Goal: Task Accomplishment & Management: Use online tool/utility

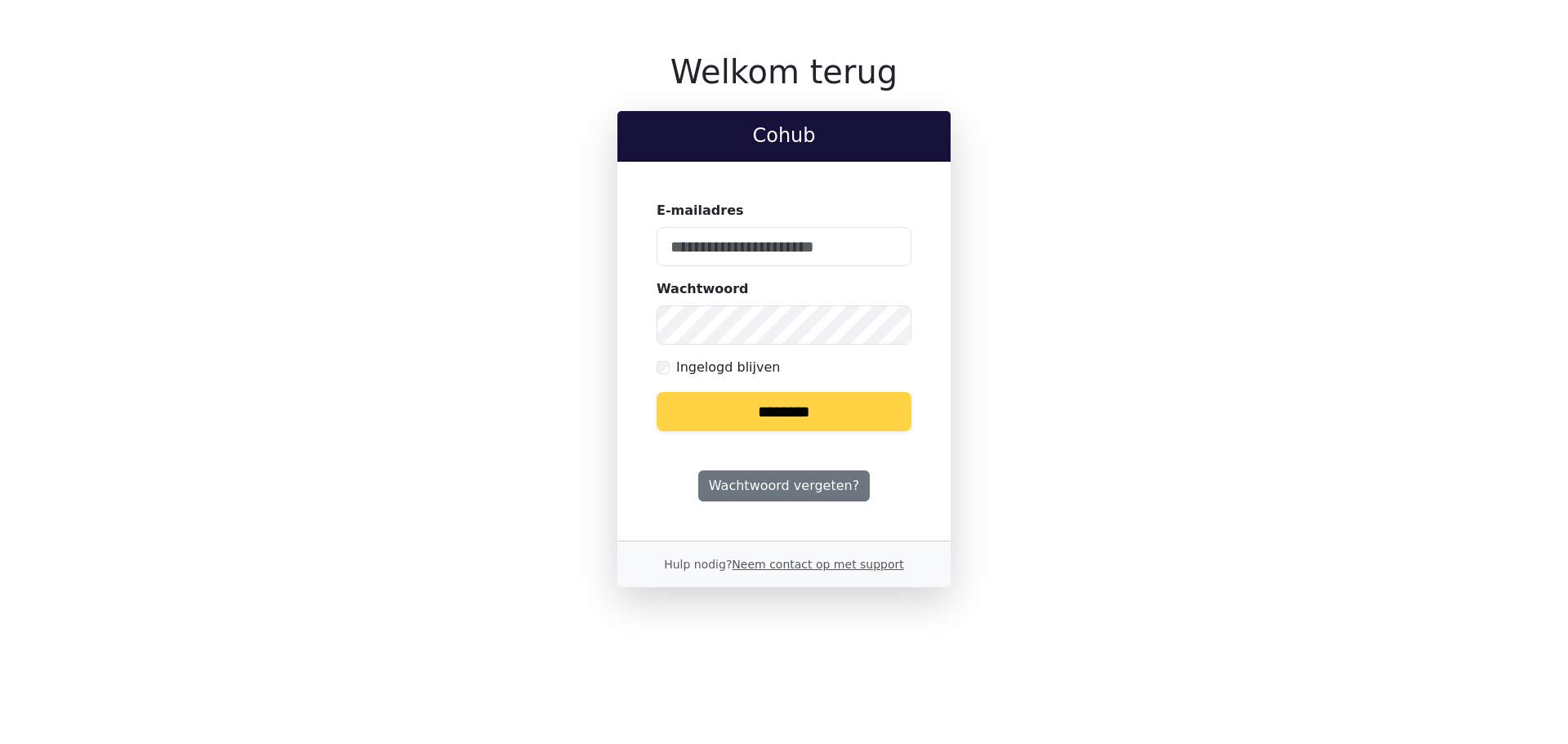
type input "**********"
click at [837, 420] on input "********" at bounding box center [784, 412] width 255 height 39
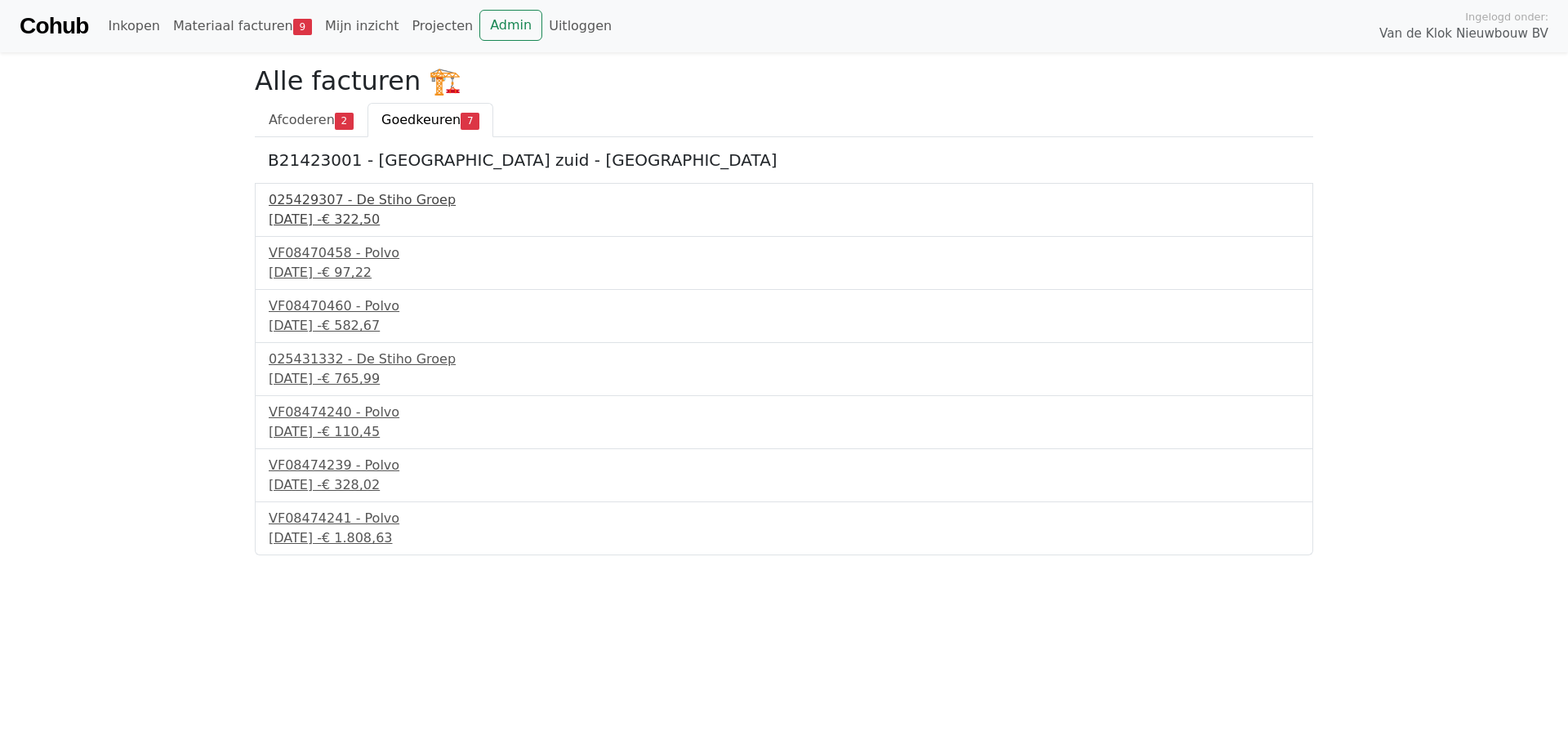
click at [364, 202] on div "025429307 - De Stiho Groep" at bounding box center [784, 200] width 1031 height 20
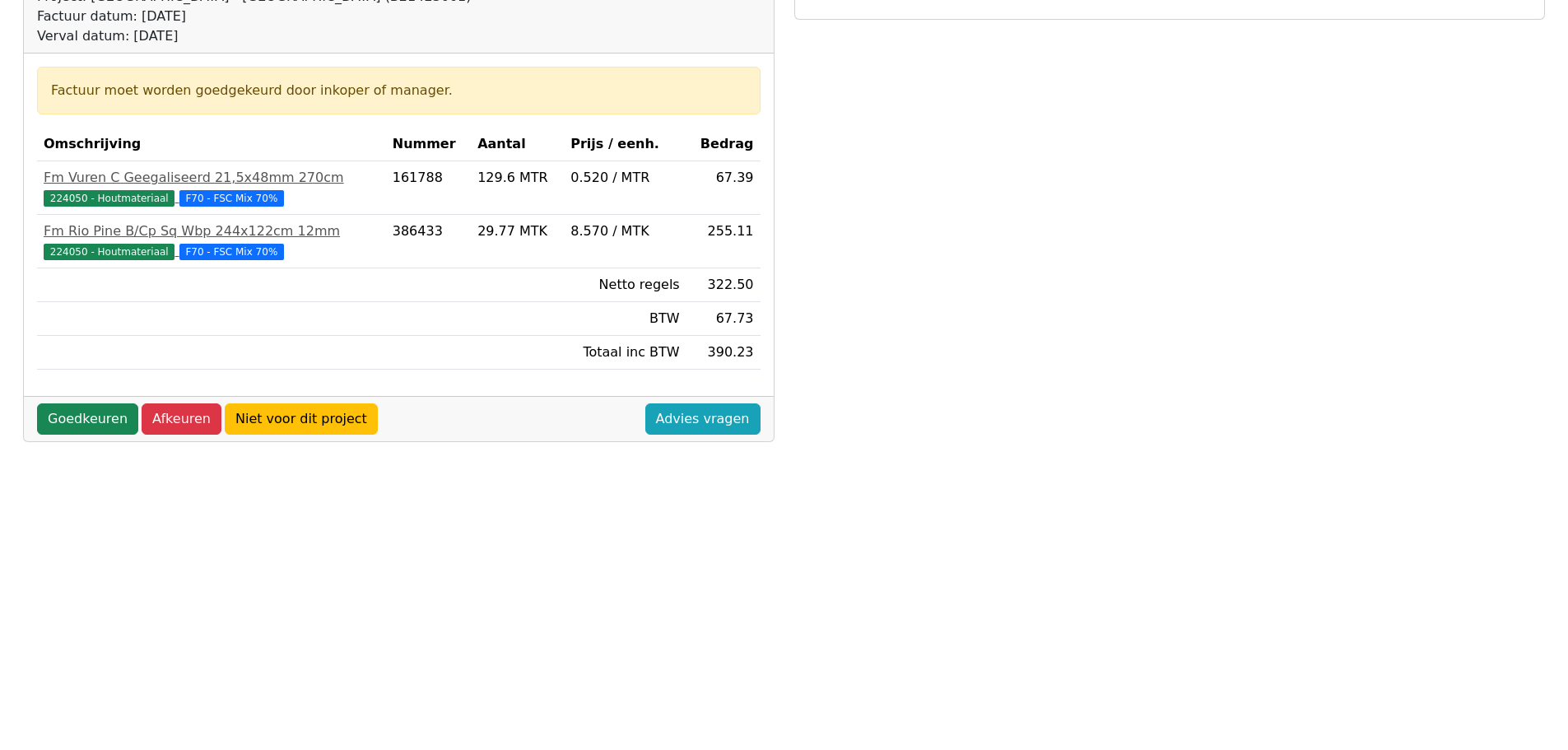
scroll to position [247, 0]
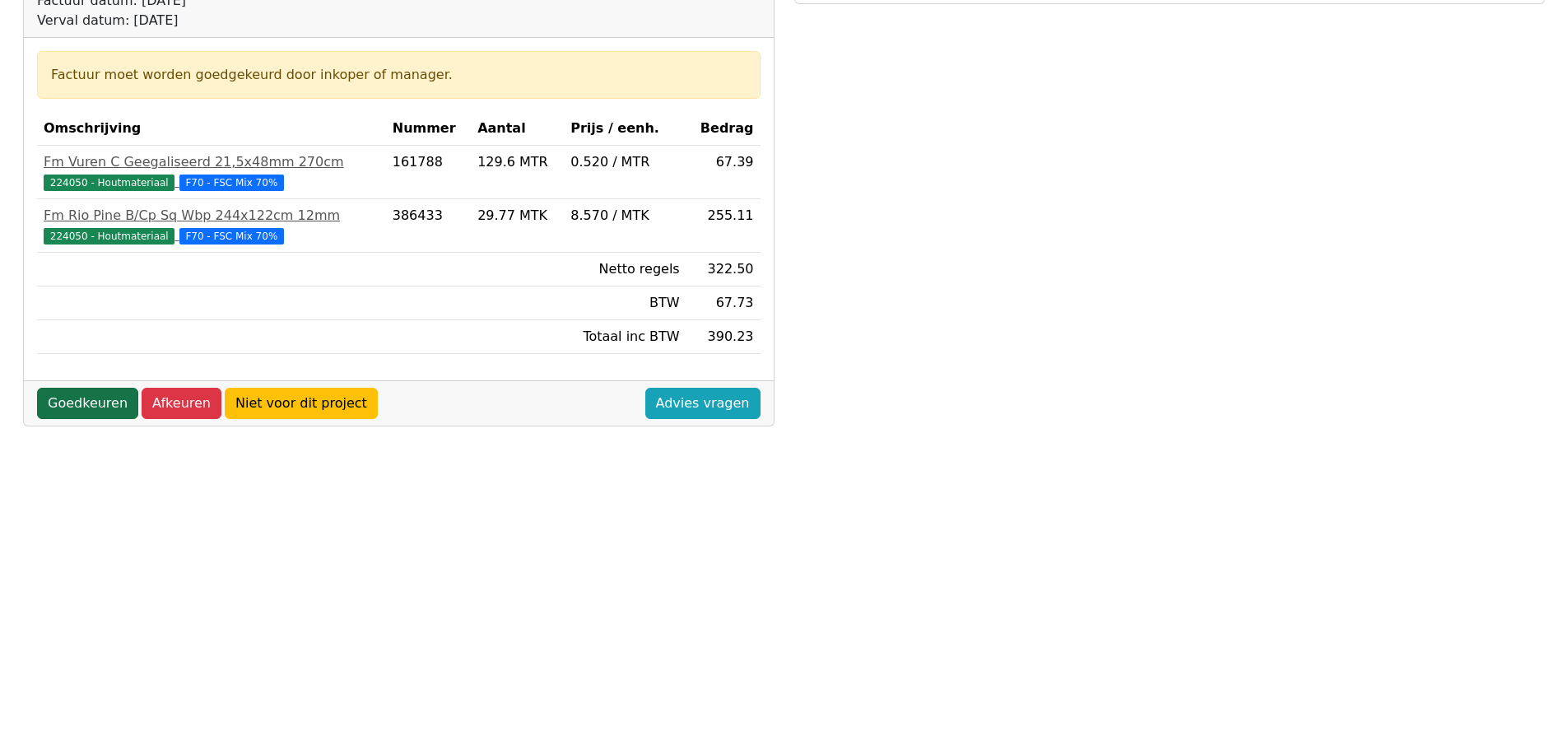
click at [80, 403] on link "Goedkeuren" at bounding box center [87, 403] width 101 height 31
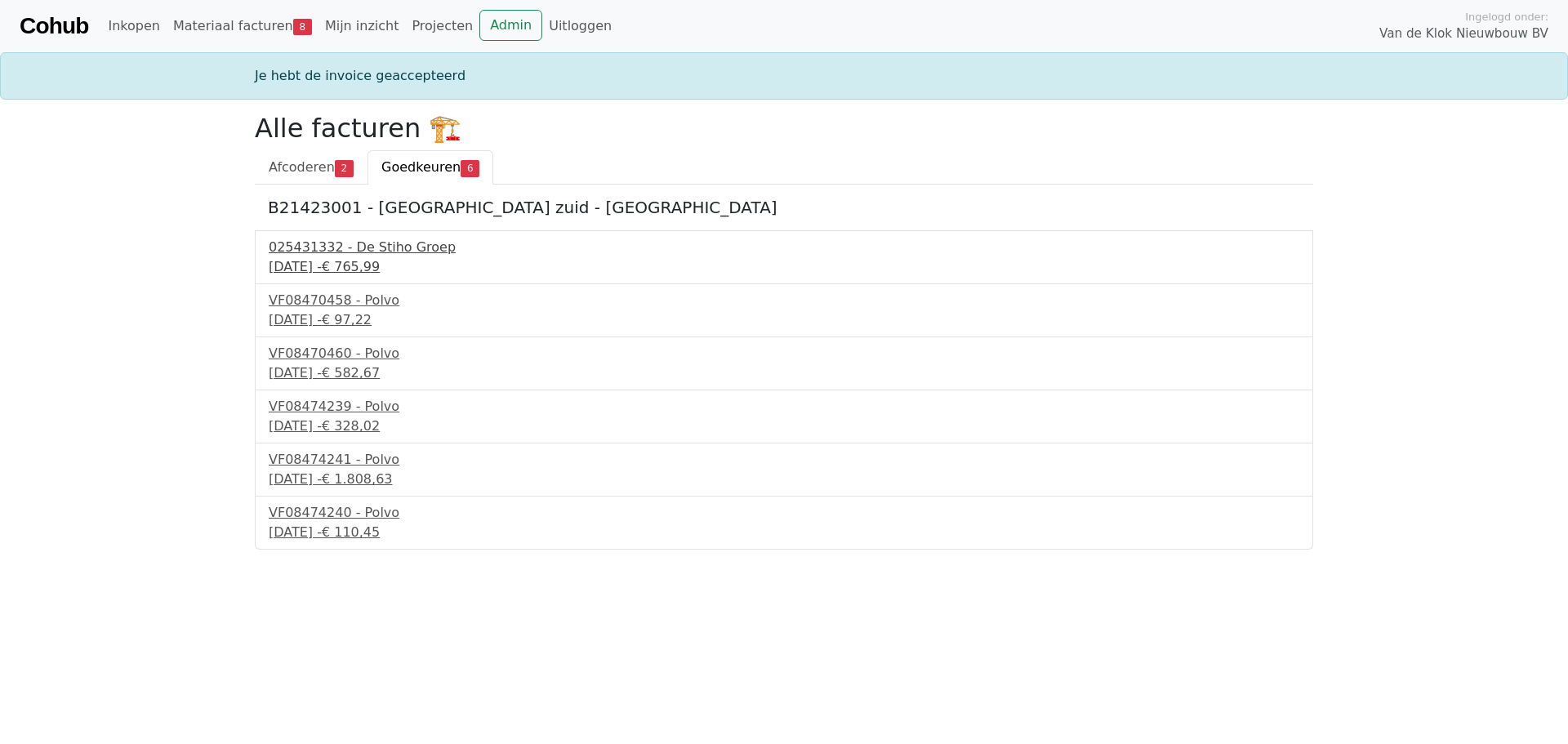
click at [379, 260] on span "€ 765,99" at bounding box center [350, 266] width 58 height 15
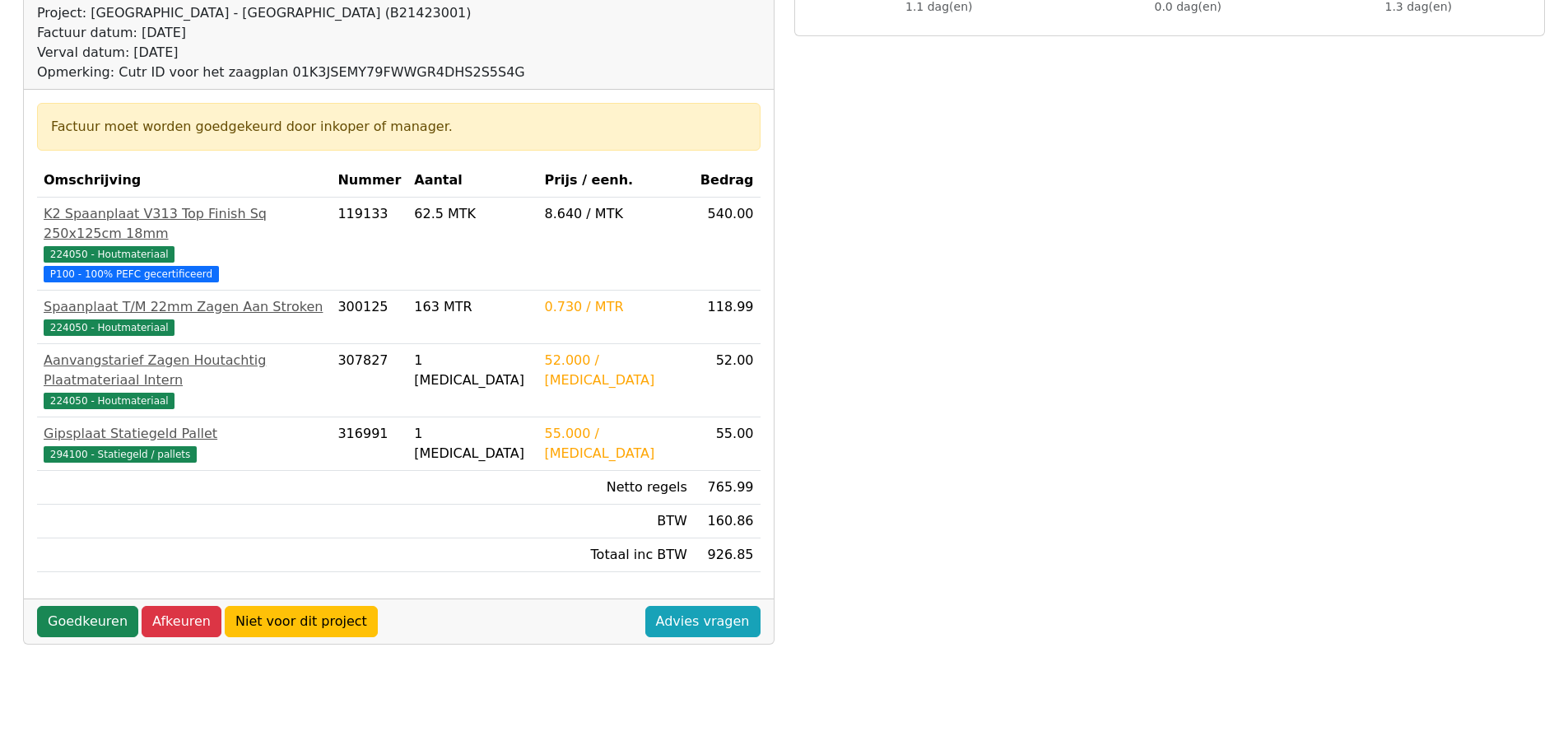
scroll to position [247, 0]
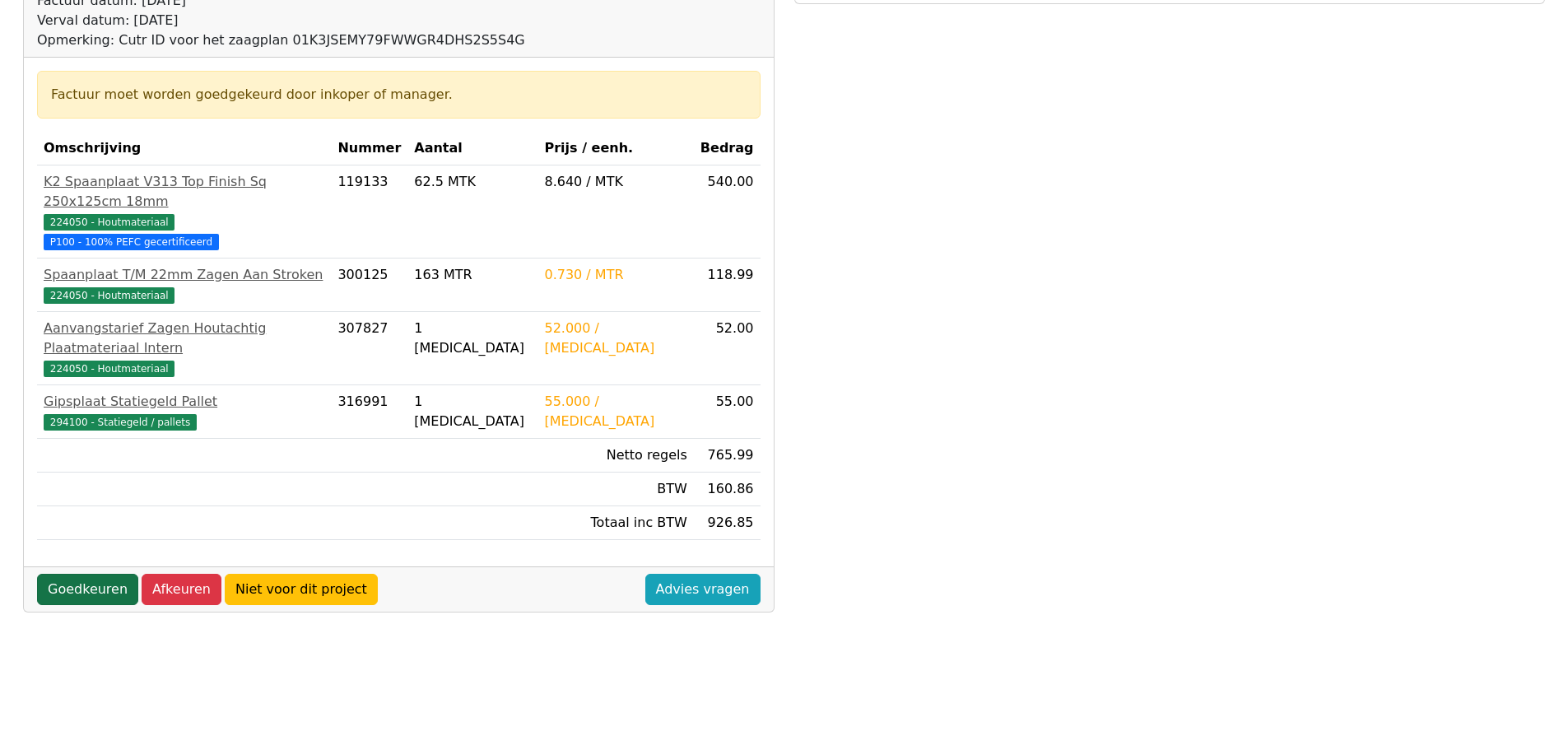
click at [101, 574] on link "Goedkeuren" at bounding box center [87, 590] width 101 height 31
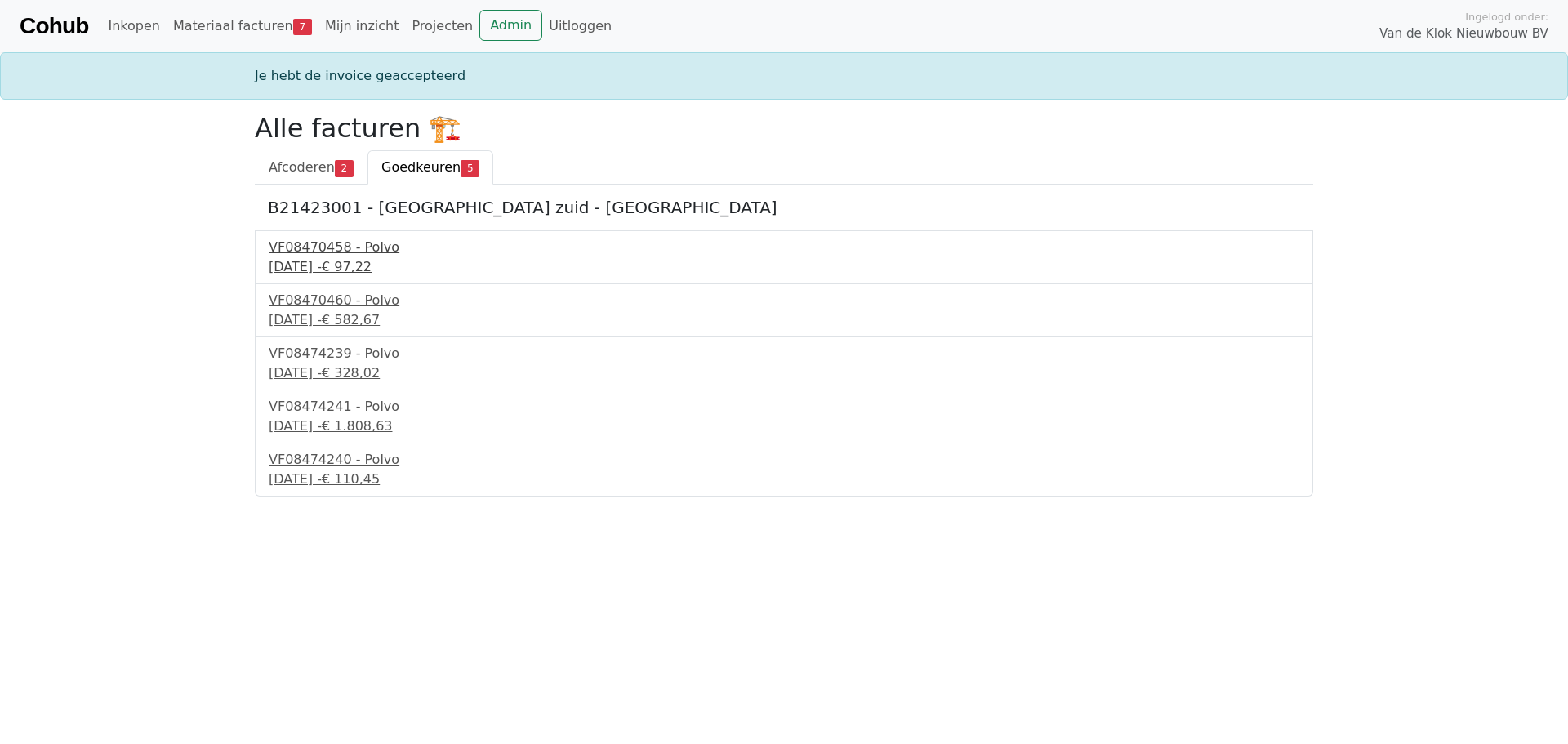
click at [322, 264] on div "3 september 2025 - € 97,22" at bounding box center [784, 268] width 1031 height 20
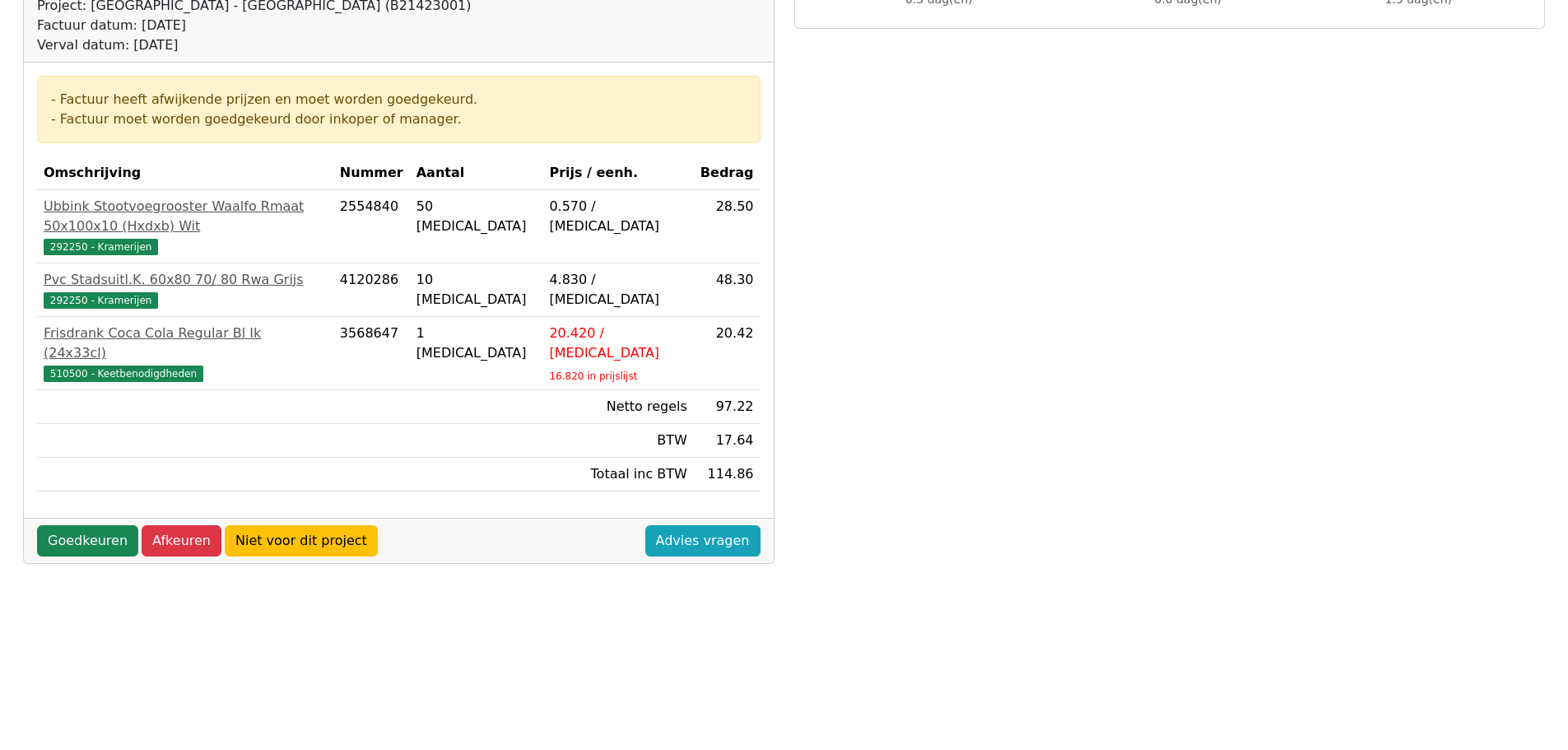
scroll to position [247, 0]
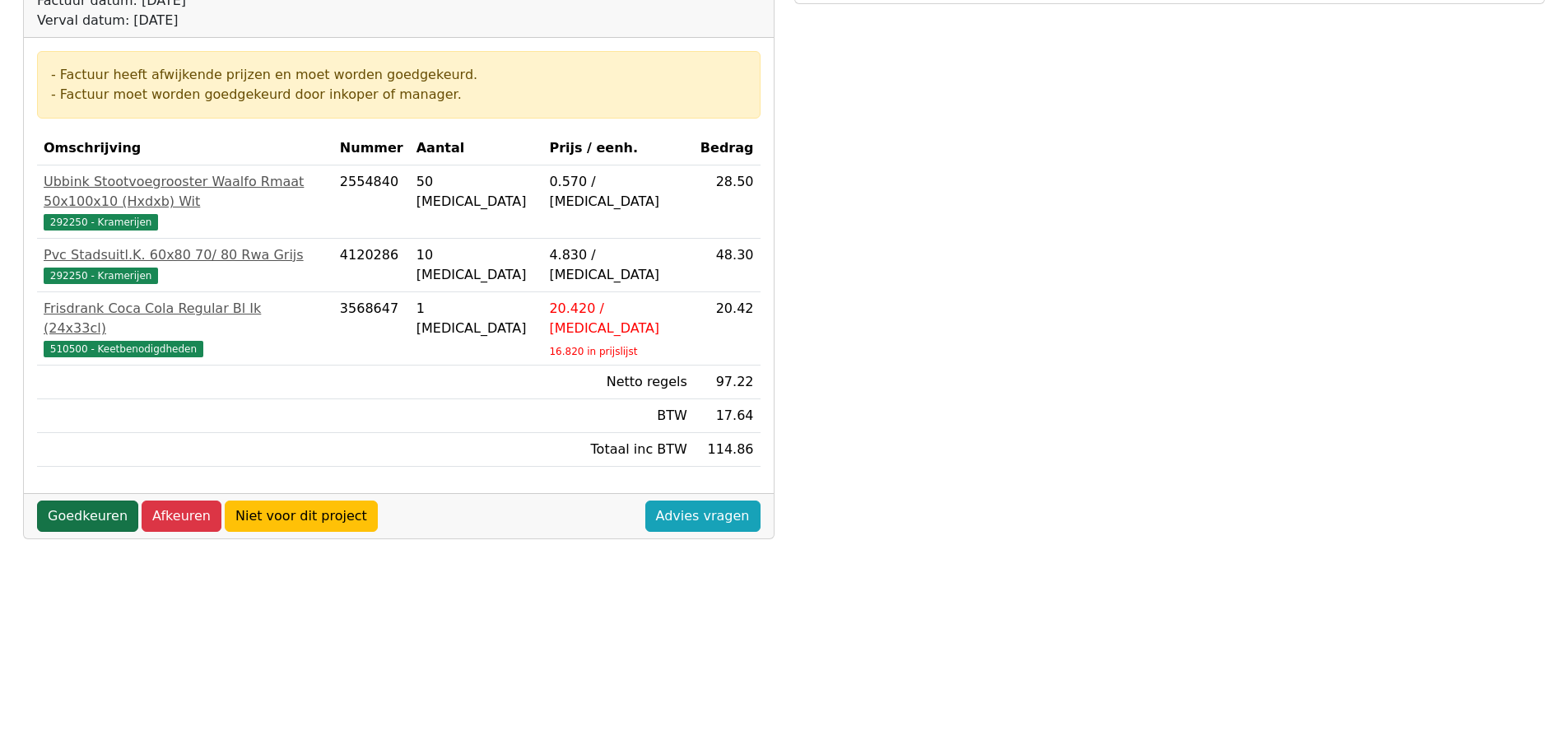
click at [72, 501] on link "Goedkeuren" at bounding box center [87, 516] width 101 height 31
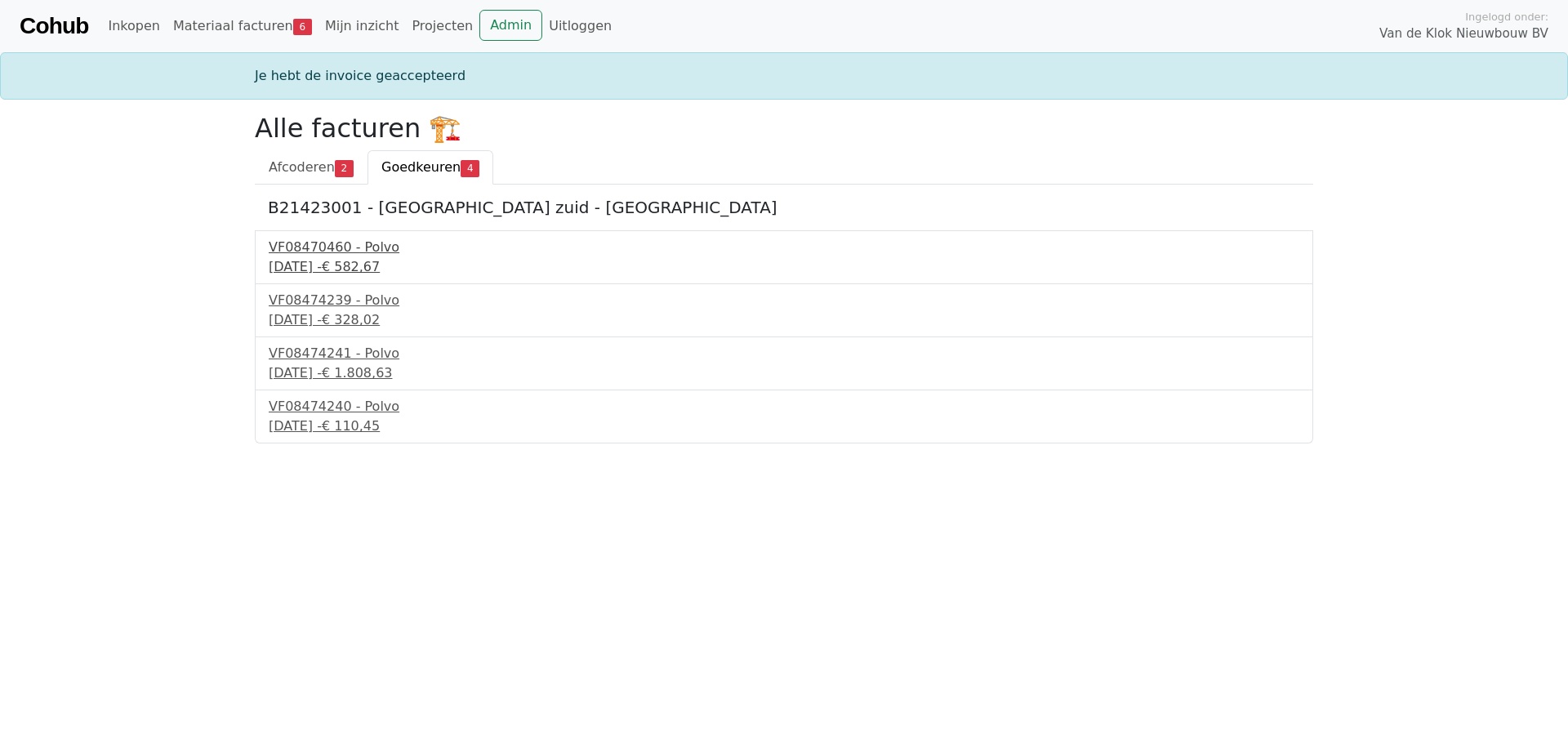
click at [379, 260] on span "€ 582,67" at bounding box center [350, 266] width 58 height 15
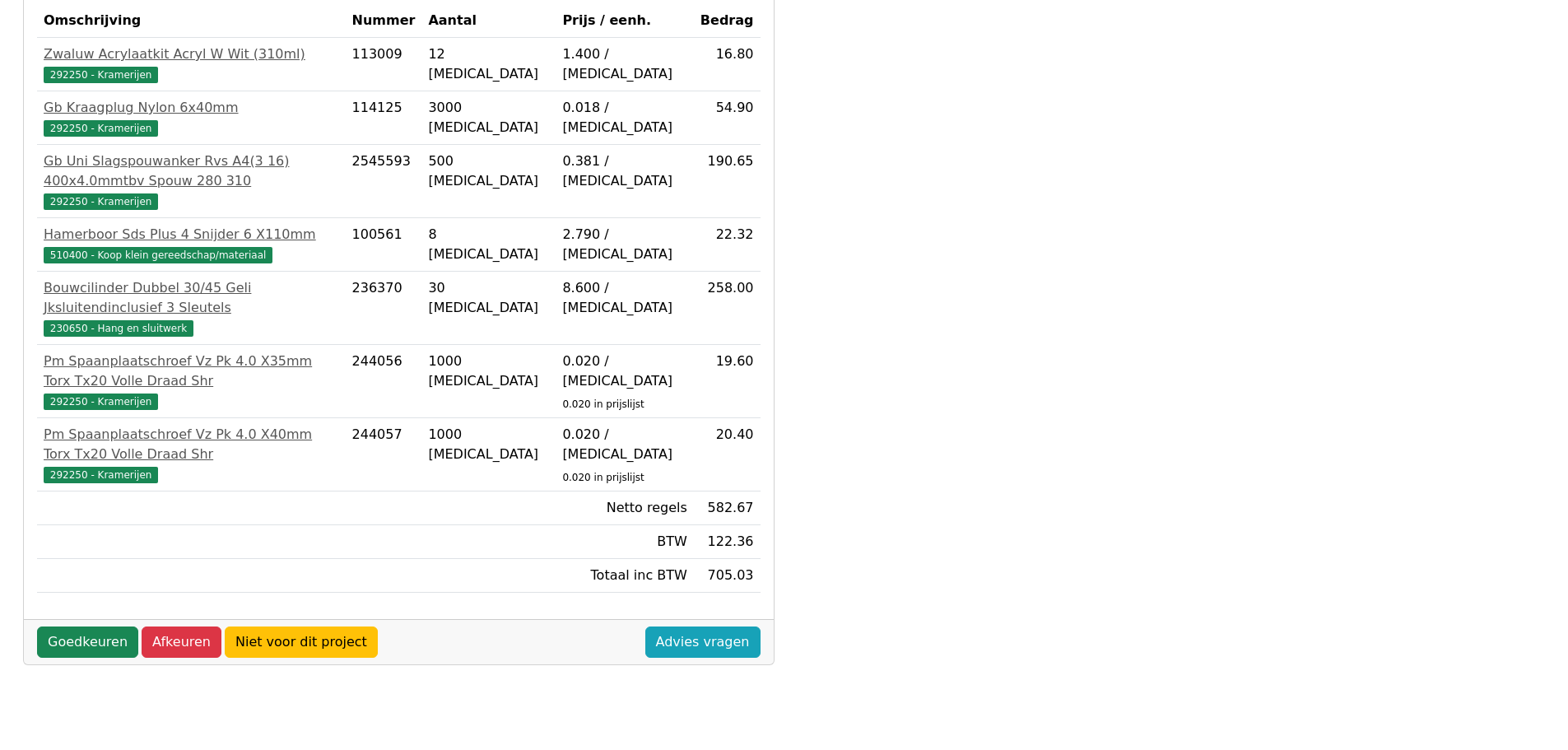
scroll to position [412, 0]
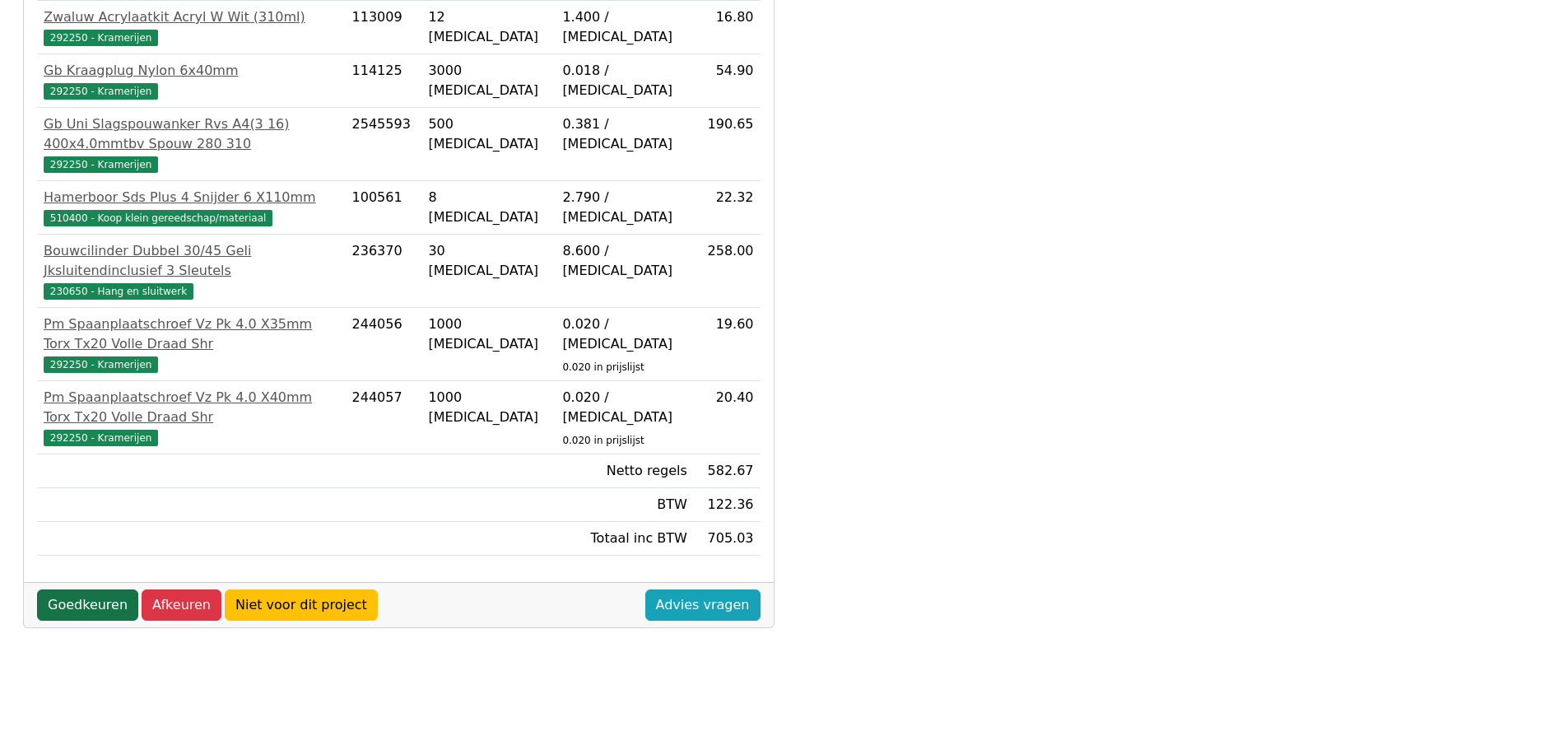
click at [105, 590] on link "Goedkeuren" at bounding box center [87, 605] width 101 height 31
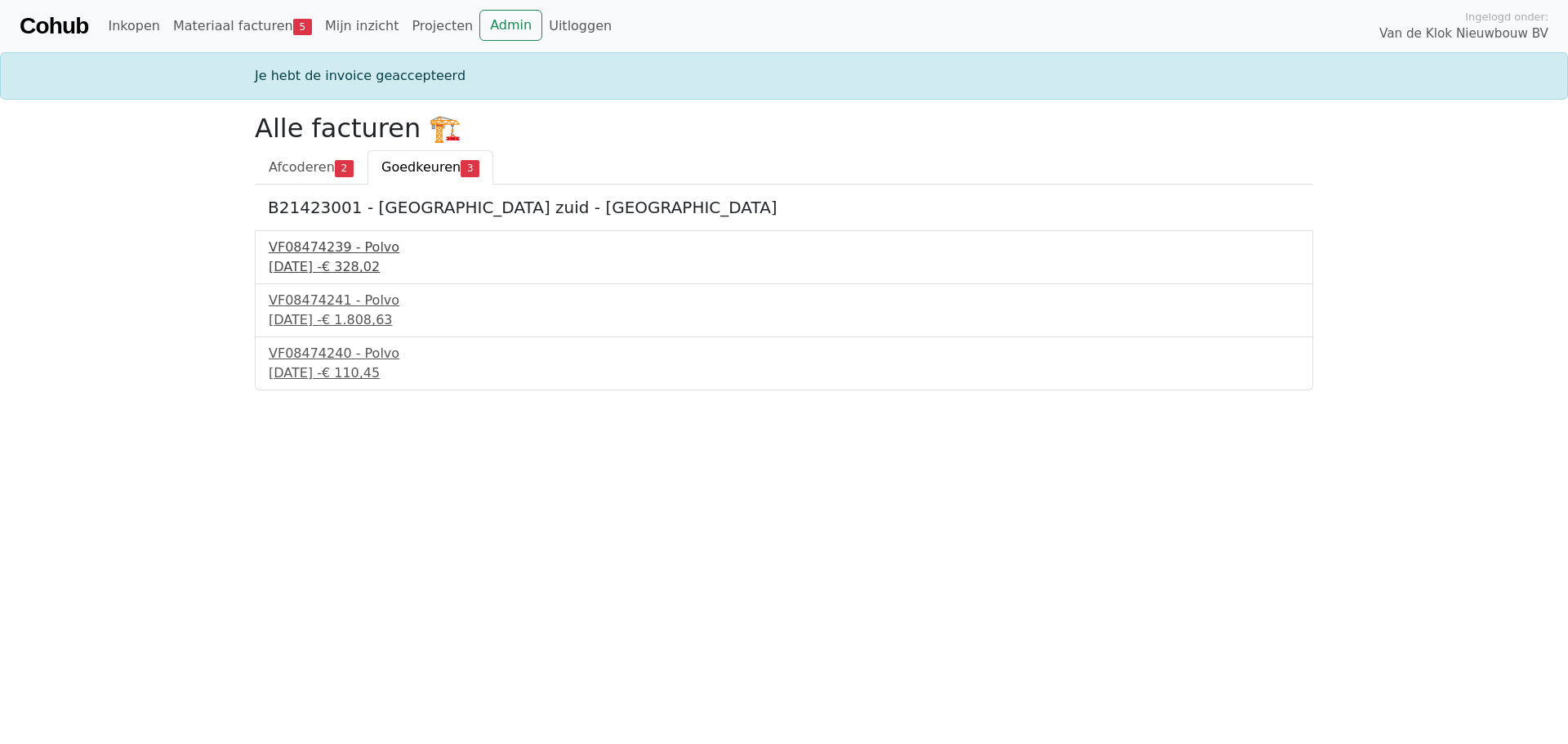
click at [370, 250] on div "VF08474239 - Polvo" at bounding box center [784, 248] width 1031 height 20
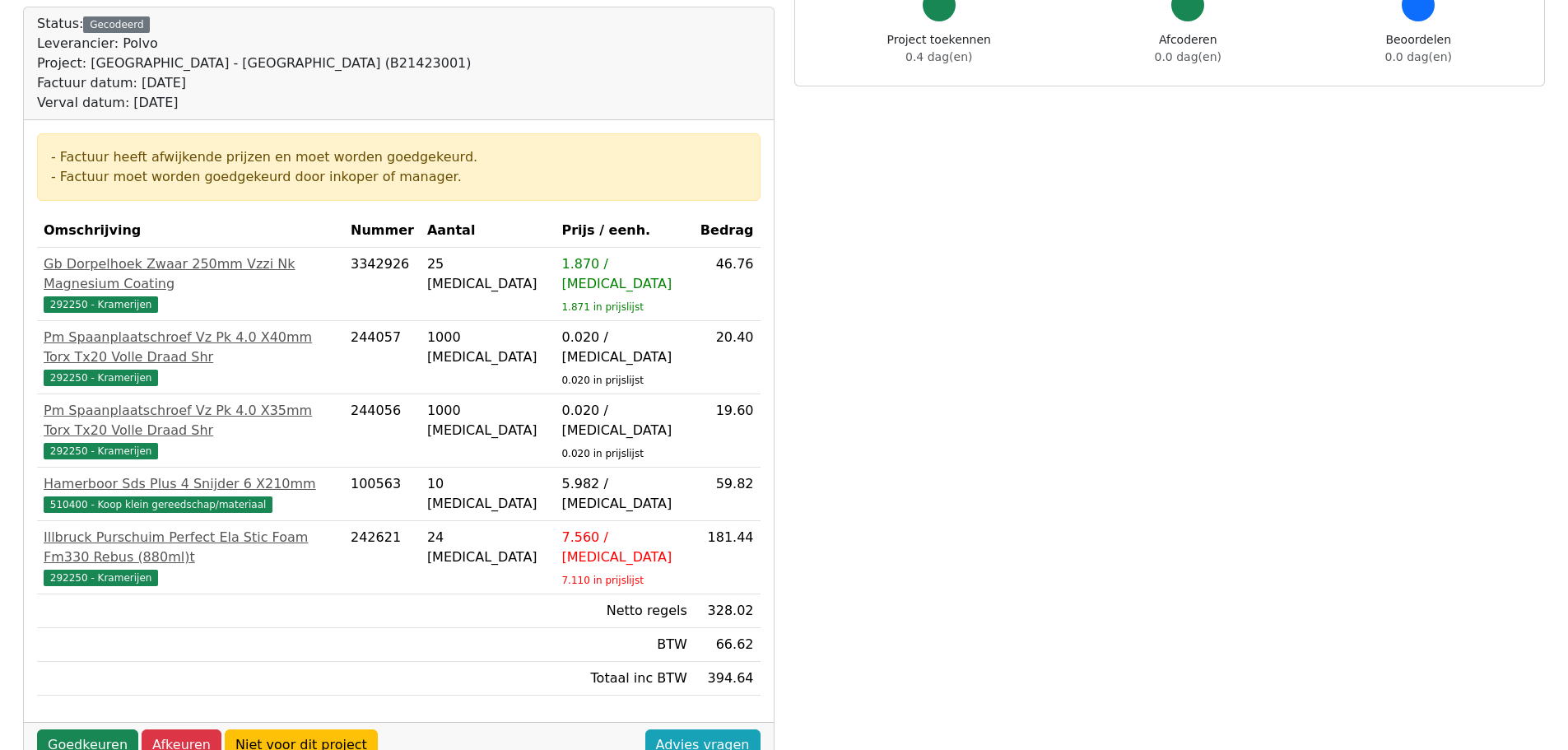
scroll to position [330, 0]
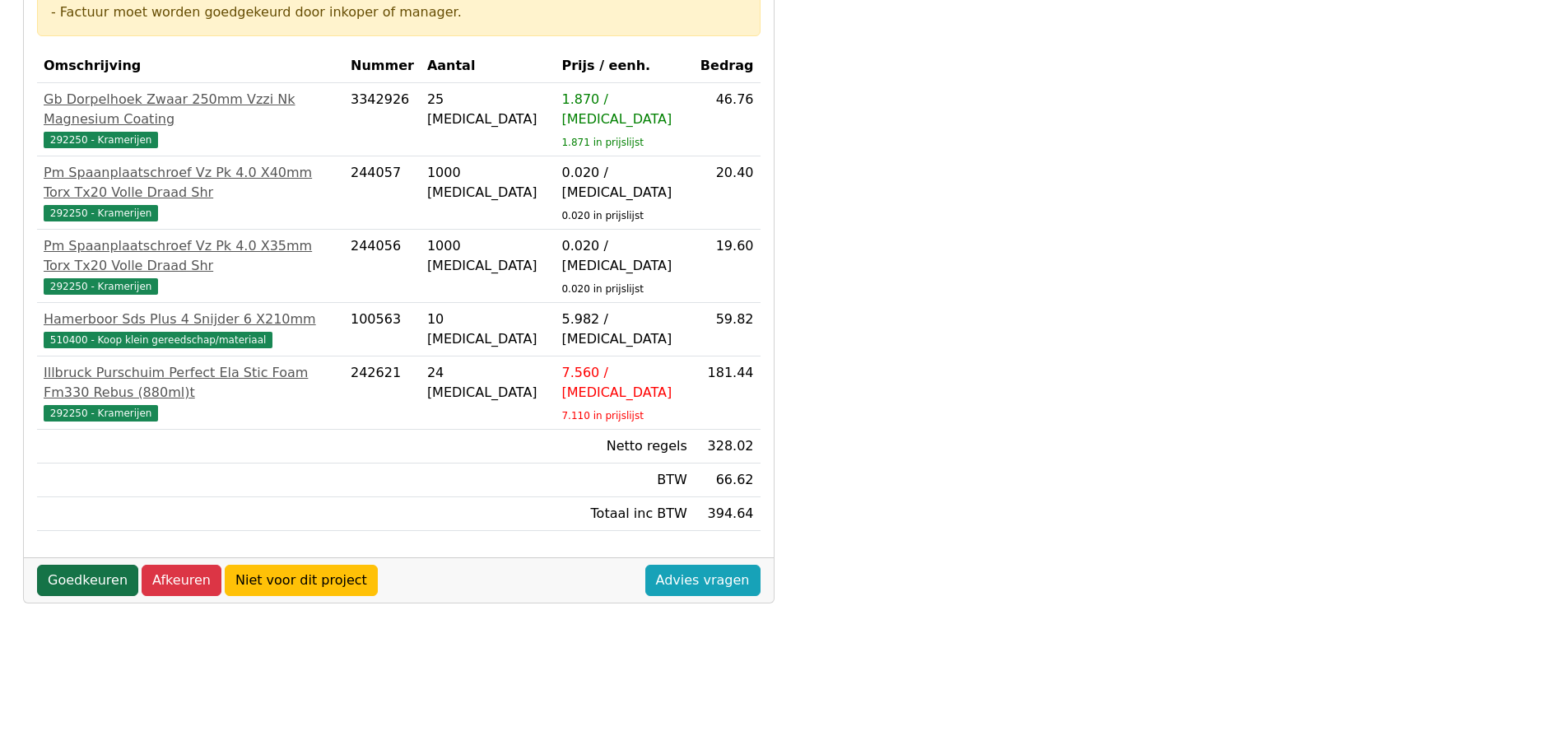
click at [84, 565] on link "Goedkeuren" at bounding box center [87, 581] width 101 height 31
click at [85, 565] on link "Goedkeuren" at bounding box center [87, 581] width 101 height 31
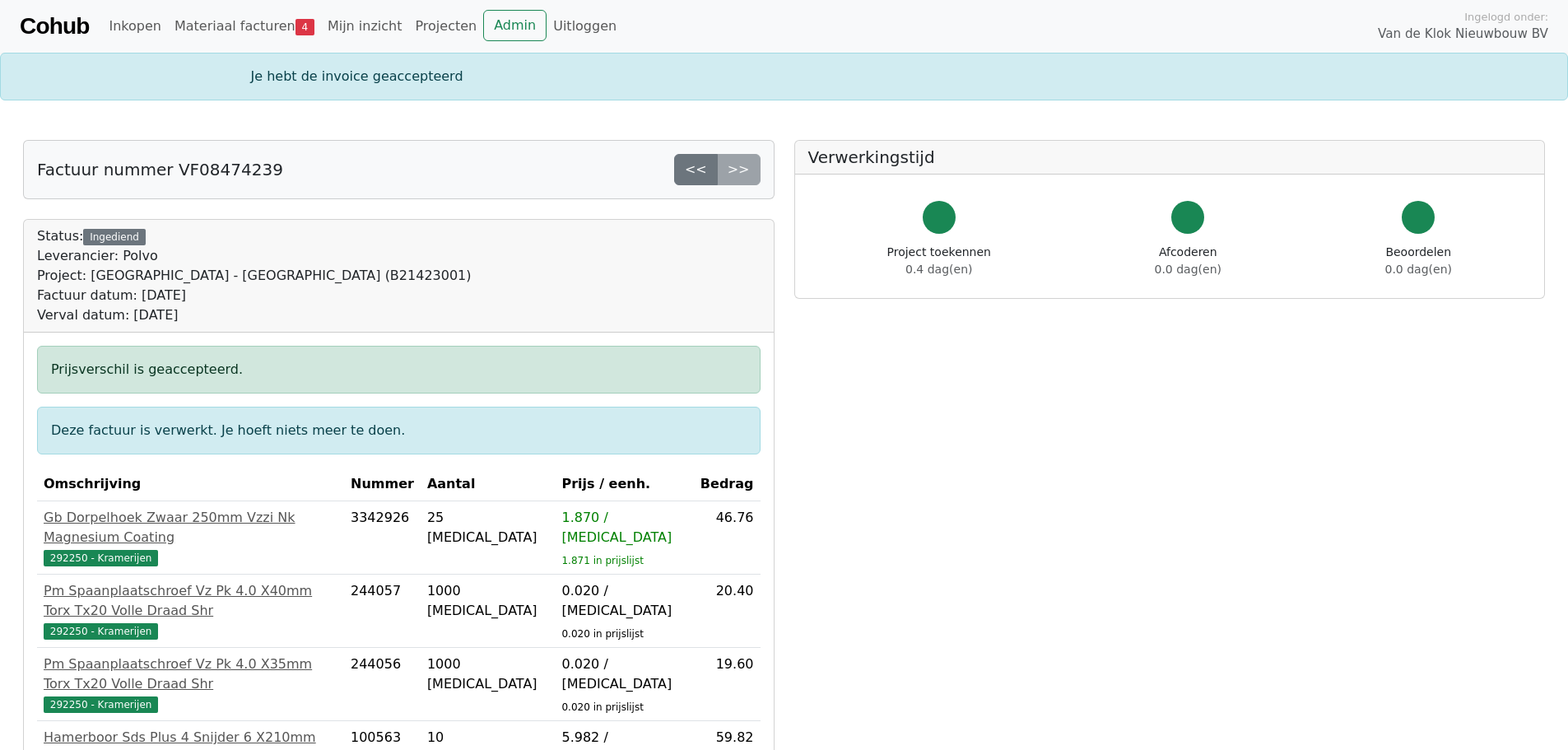
click at [751, 165] on div "<< >>" at bounding box center [717, 169] width 87 height 31
click at [741, 168] on div "<< >>" at bounding box center [717, 169] width 87 height 31
click at [711, 172] on link "<<" at bounding box center [696, 169] width 44 height 31
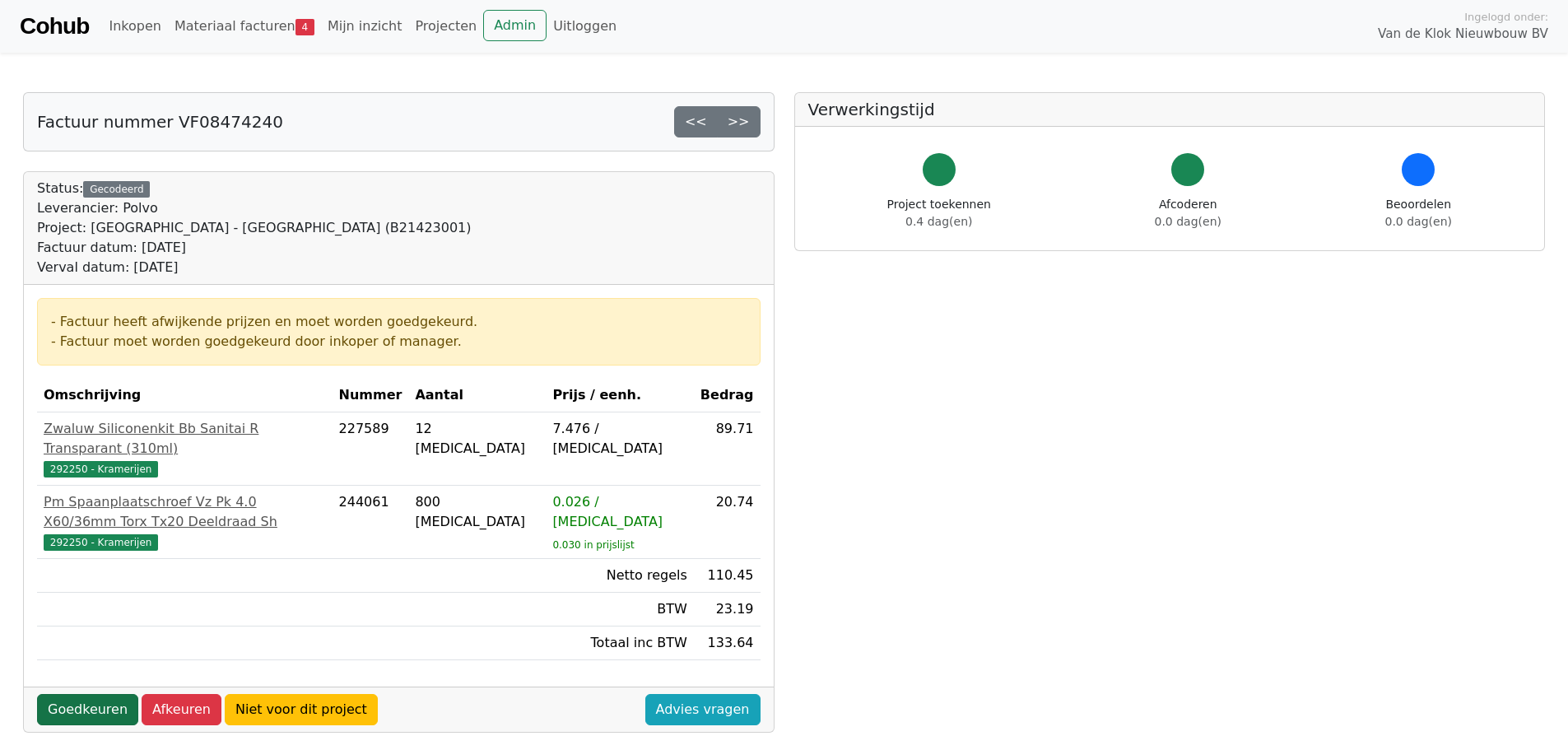
click at [83, 694] on link "Goedkeuren" at bounding box center [87, 710] width 101 height 31
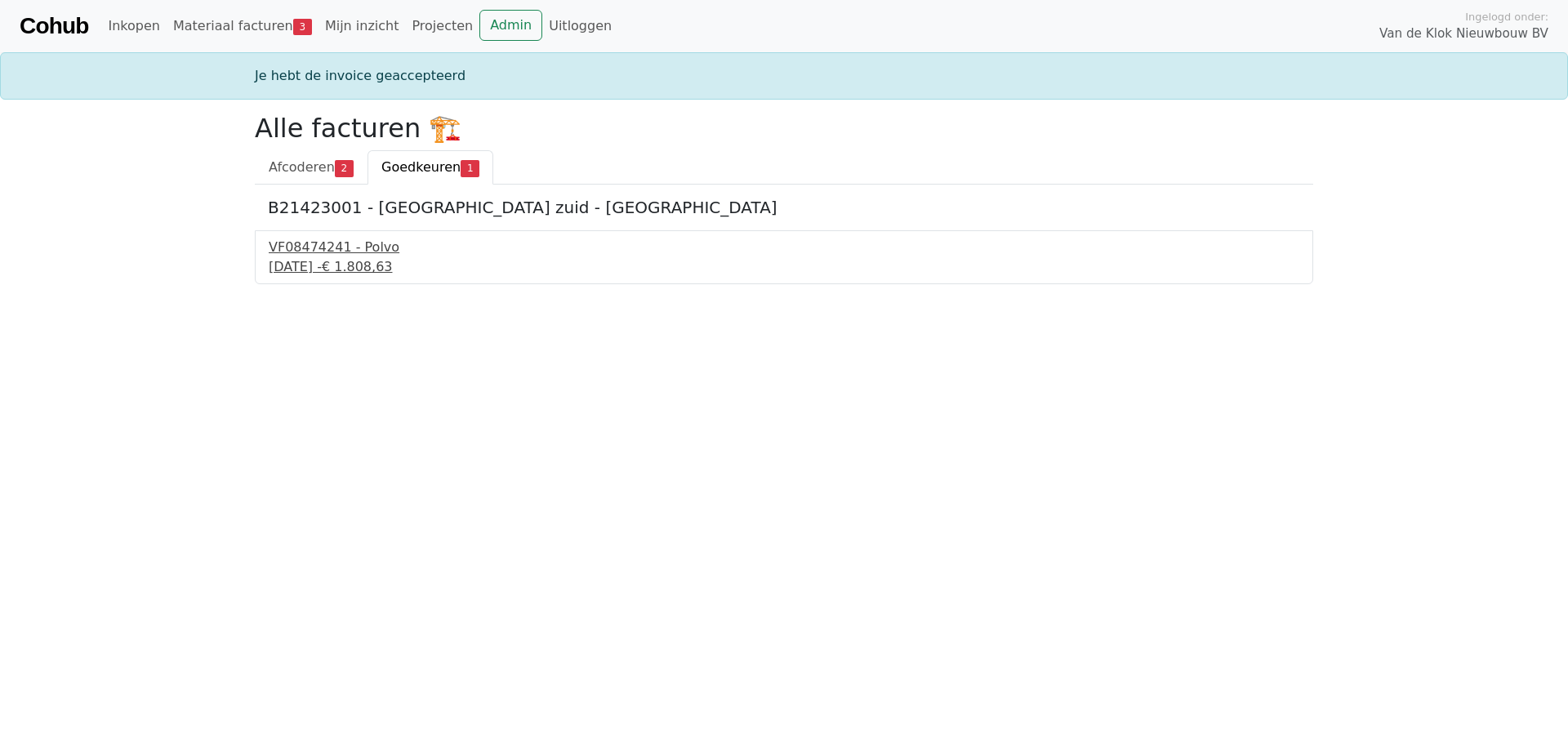
click at [371, 249] on div "VF08474241 - Polvo" at bounding box center [784, 248] width 1031 height 20
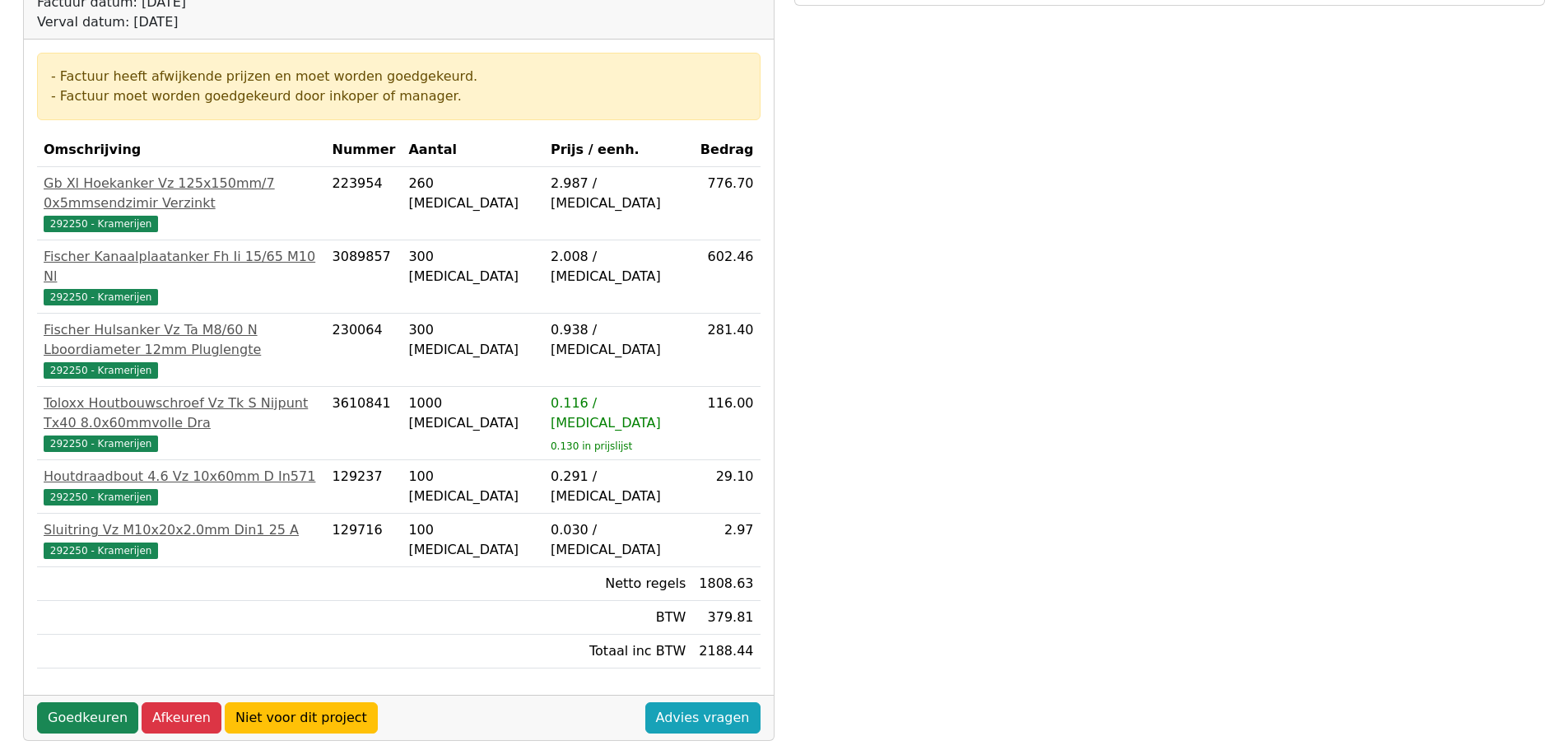
scroll to position [247, 0]
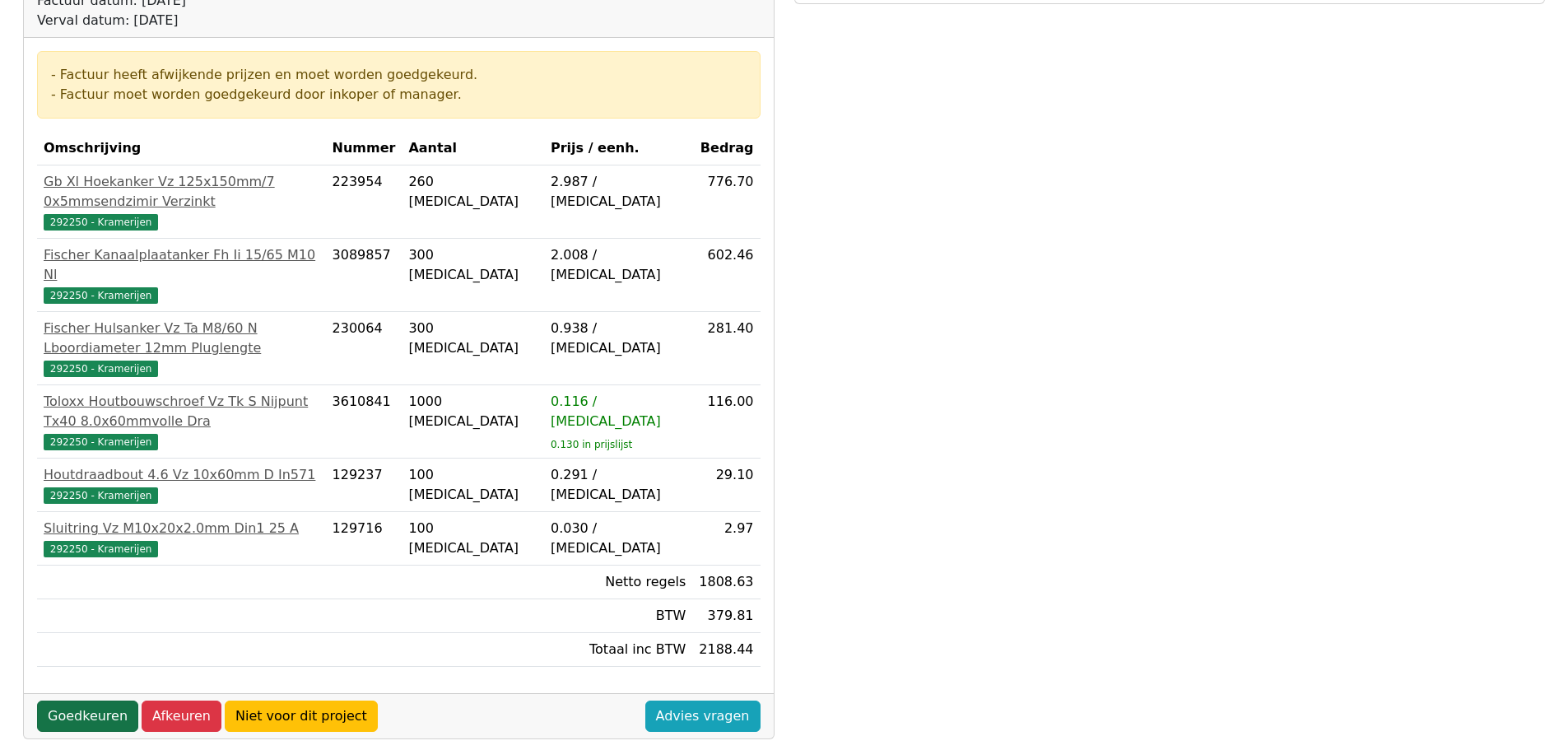
click at [92, 701] on link "Goedkeuren" at bounding box center [87, 716] width 101 height 31
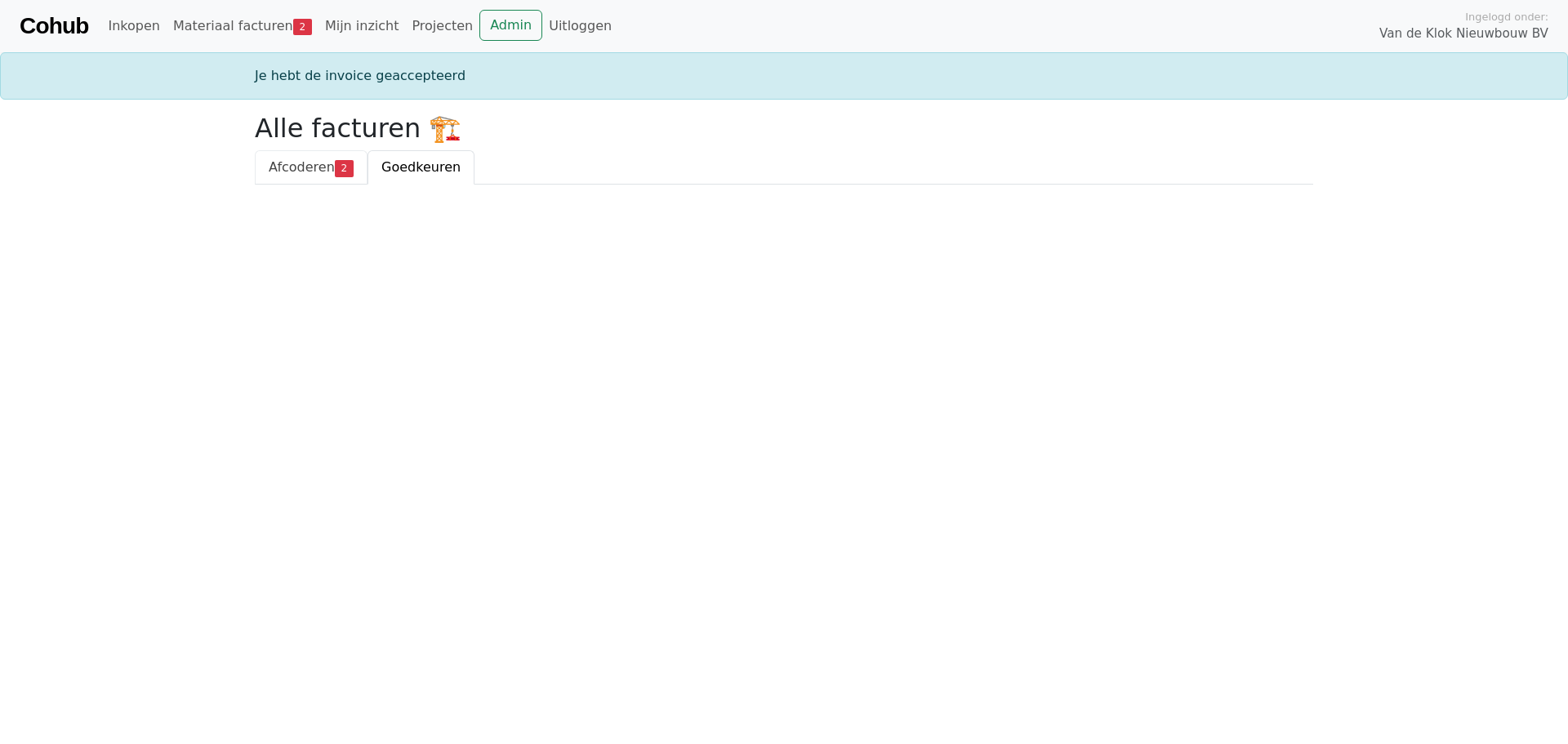
click at [311, 171] on span "Afcoderen" at bounding box center [301, 166] width 66 height 15
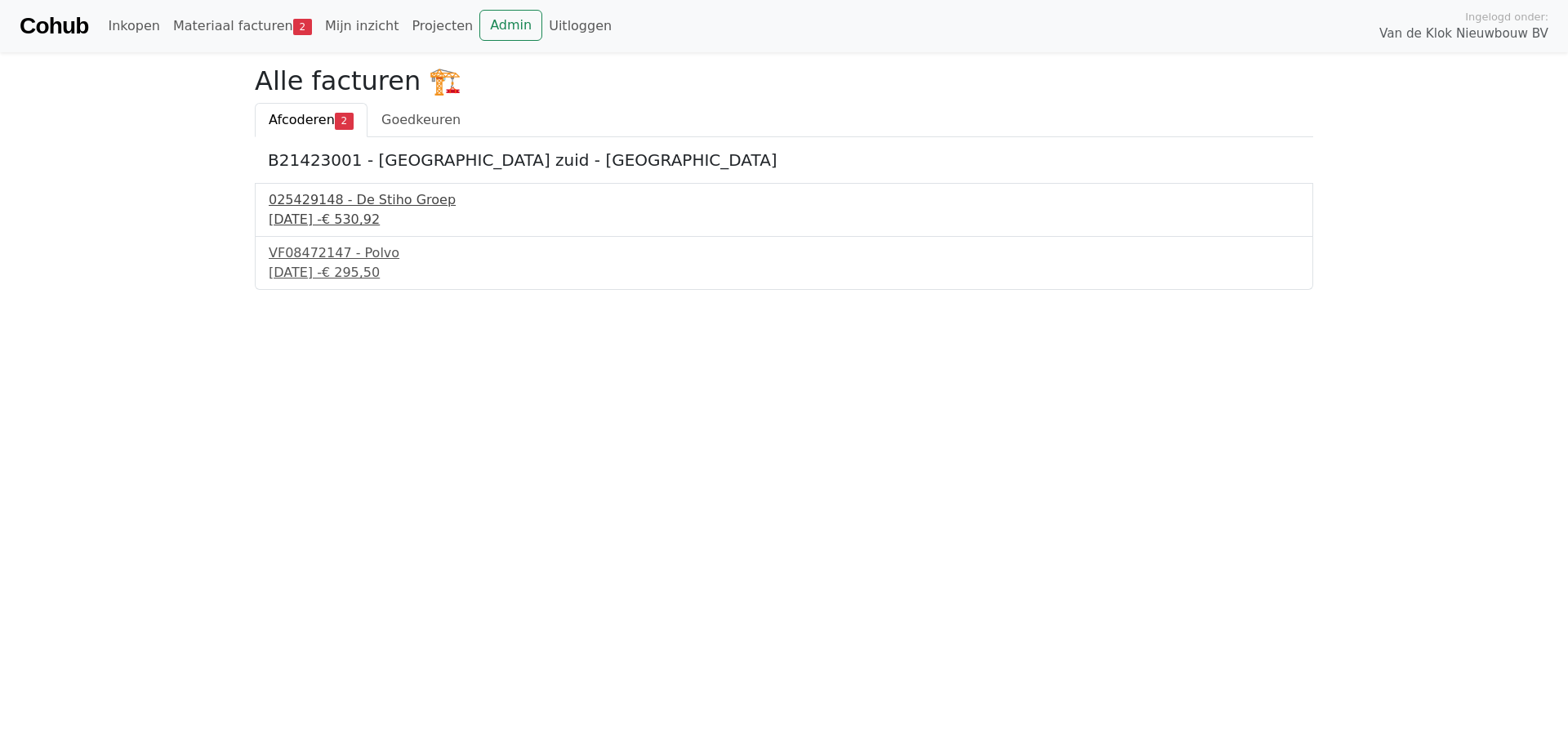
click at [392, 202] on div "025429148 - De Stiho Groep" at bounding box center [784, 200] width 1031 height 20
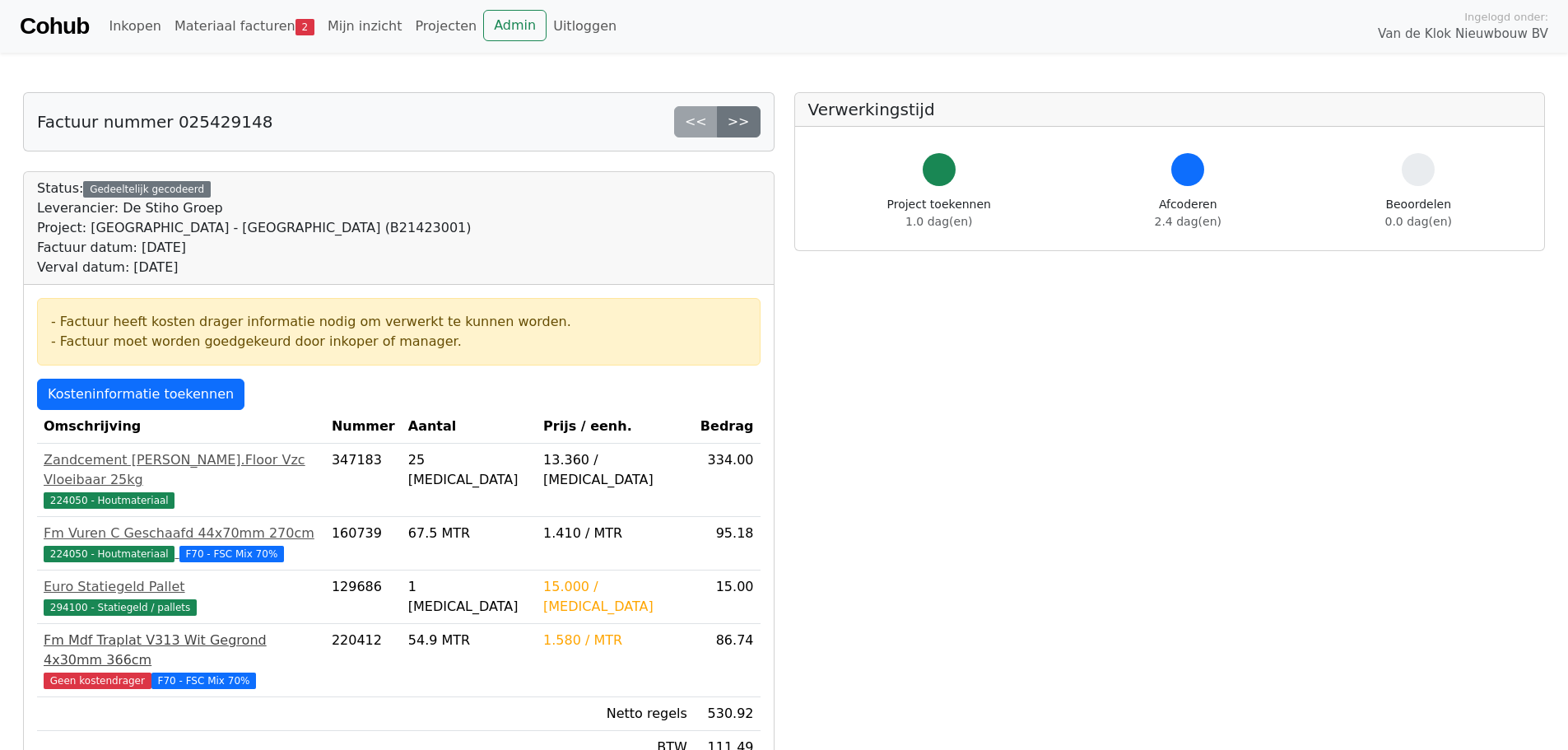
click at [98, 673] on span "Geen kostendrager" at bounding box center [98, 681] width 107 height 16
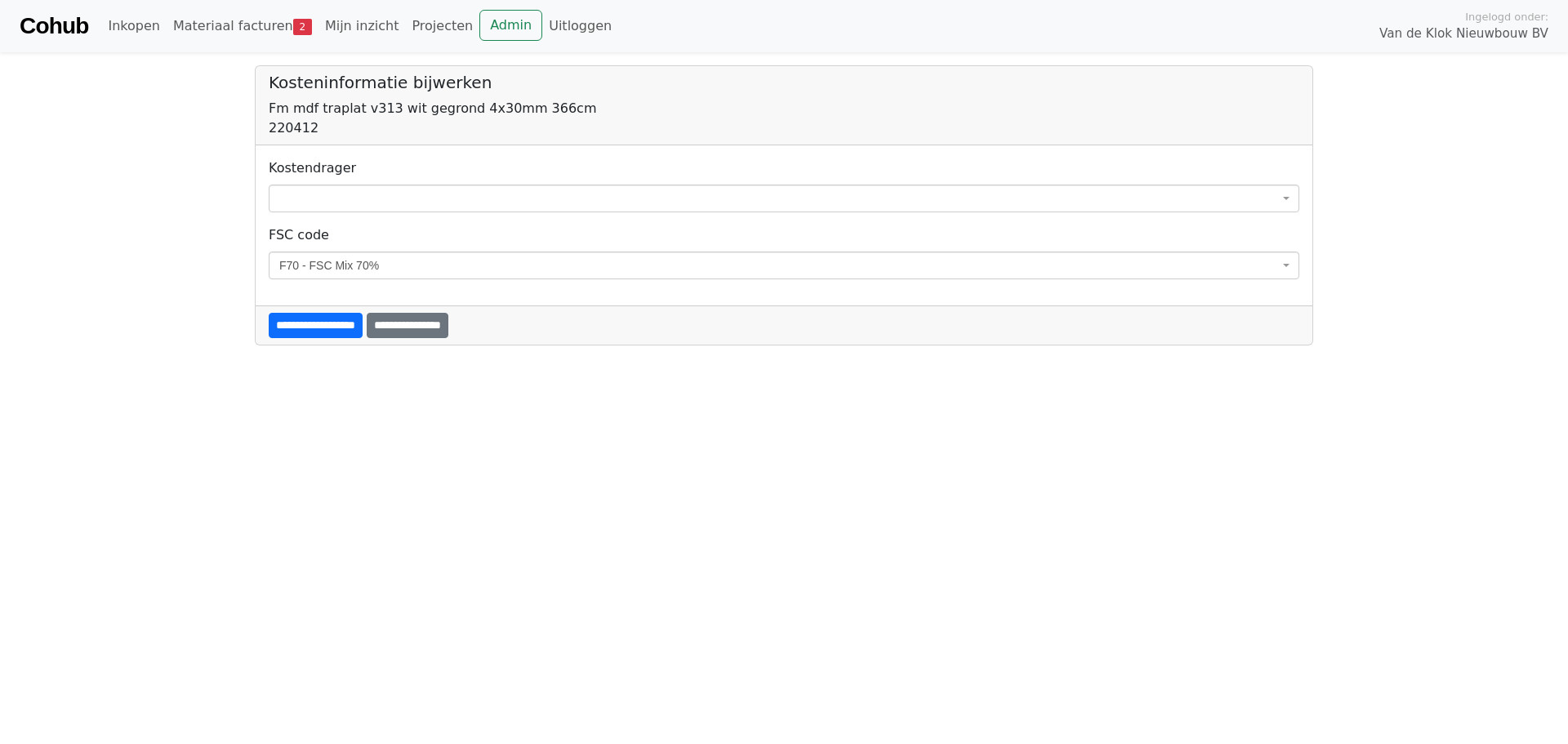
click at [496, 202] on span at bounding box center [784, 198] width 1031 height 28
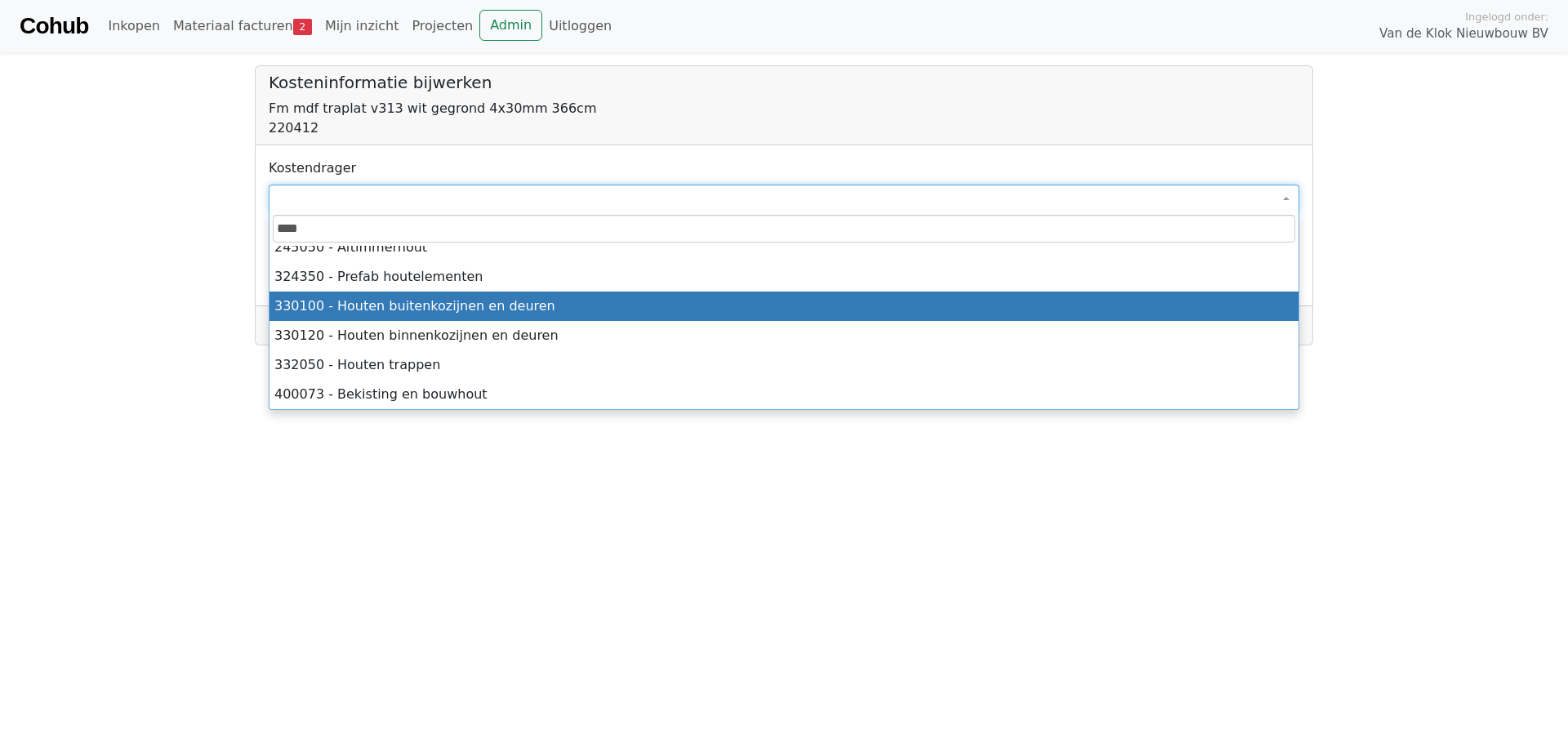
scroll to position [167, 0]
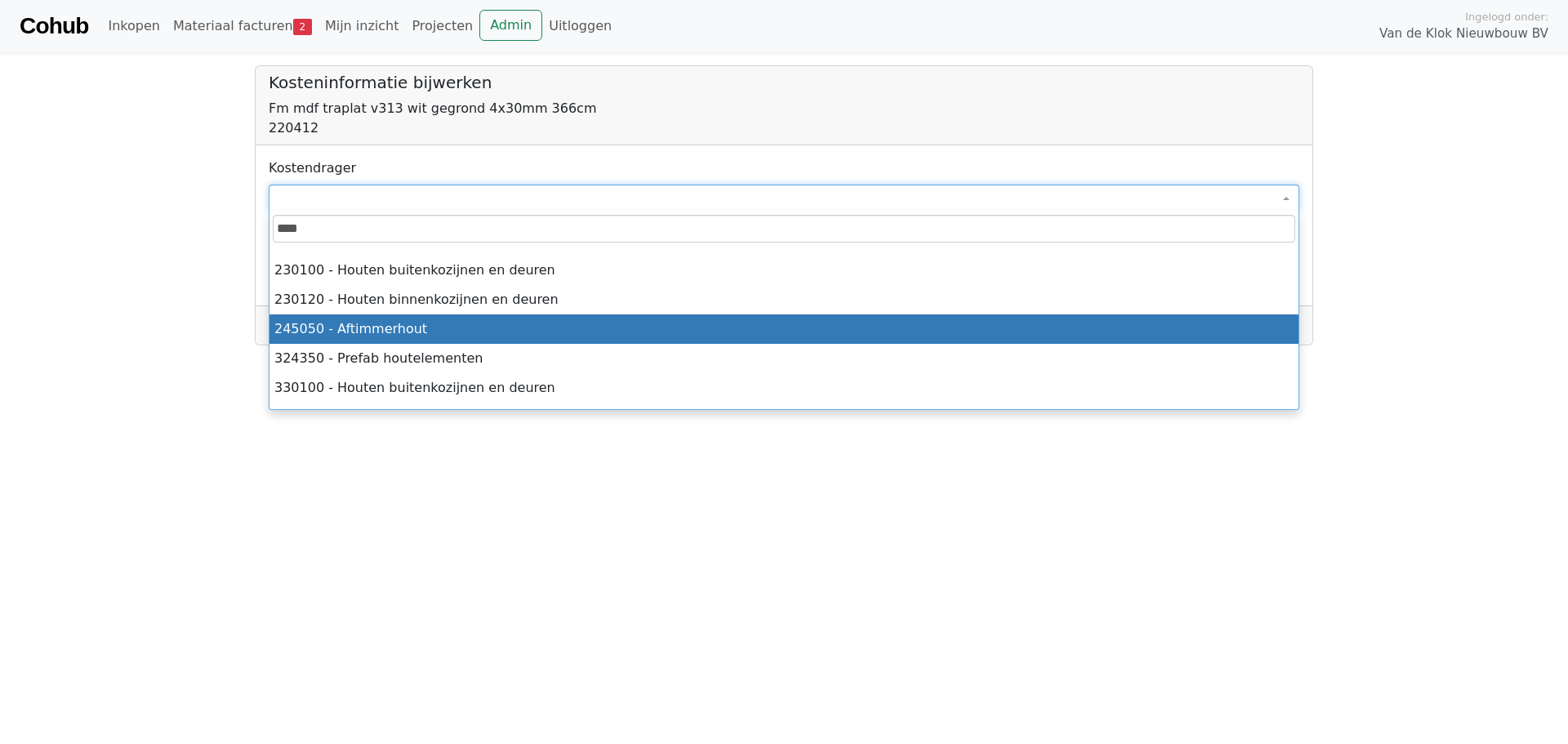
type input "****"
select select "****"
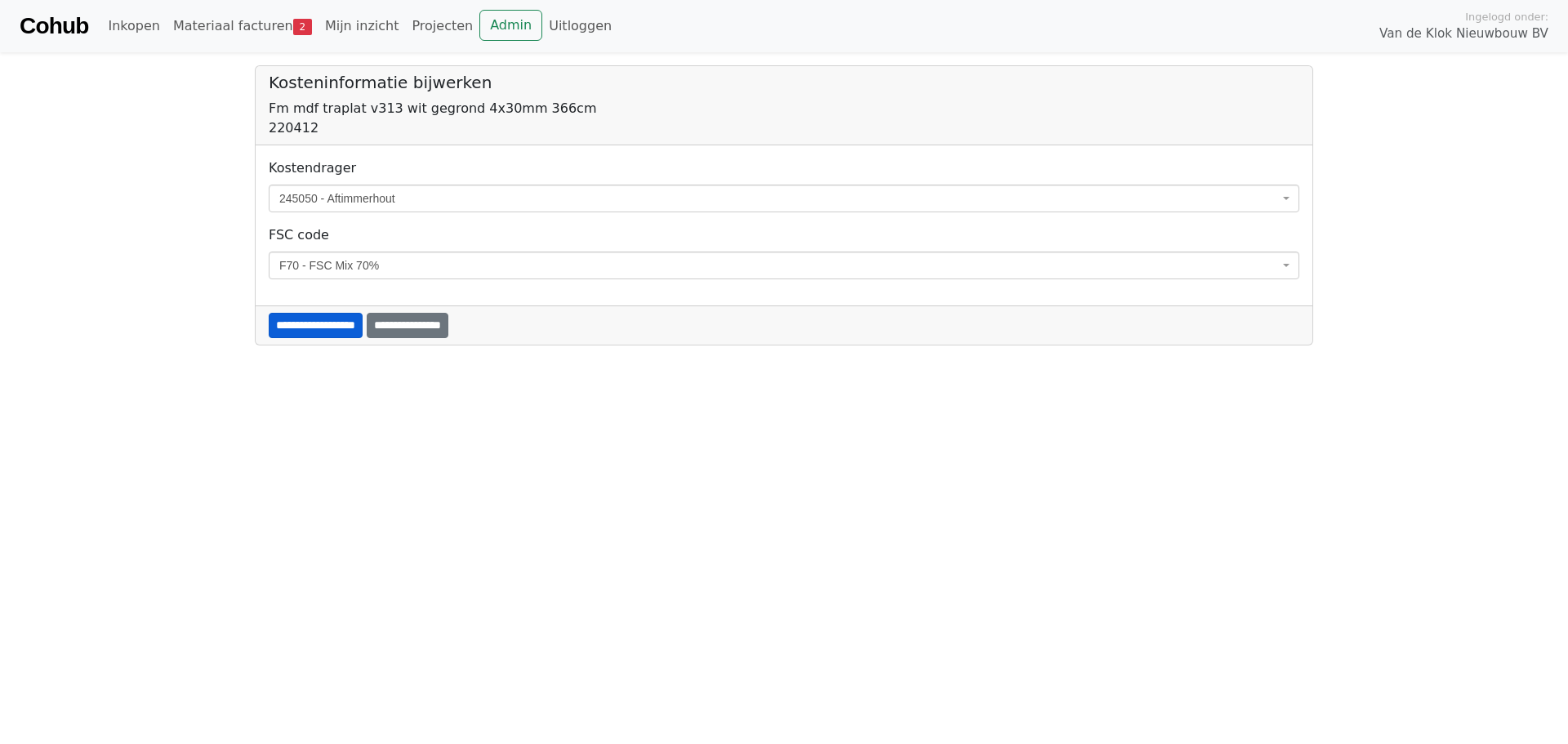
click at [347, 327] on input "**********" at bounding box center [315, 325] width 94 height 25
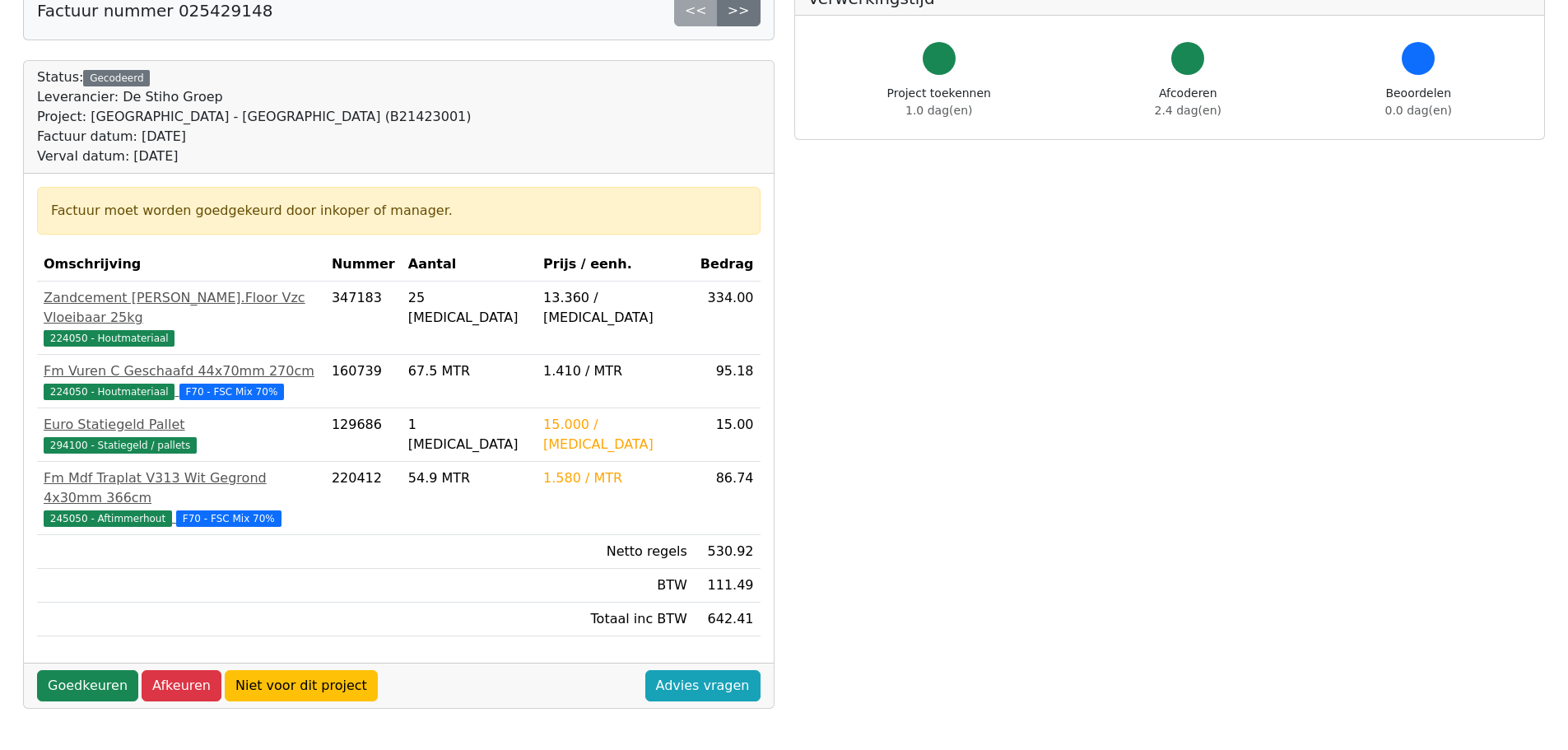
scroll to position [165, 0]
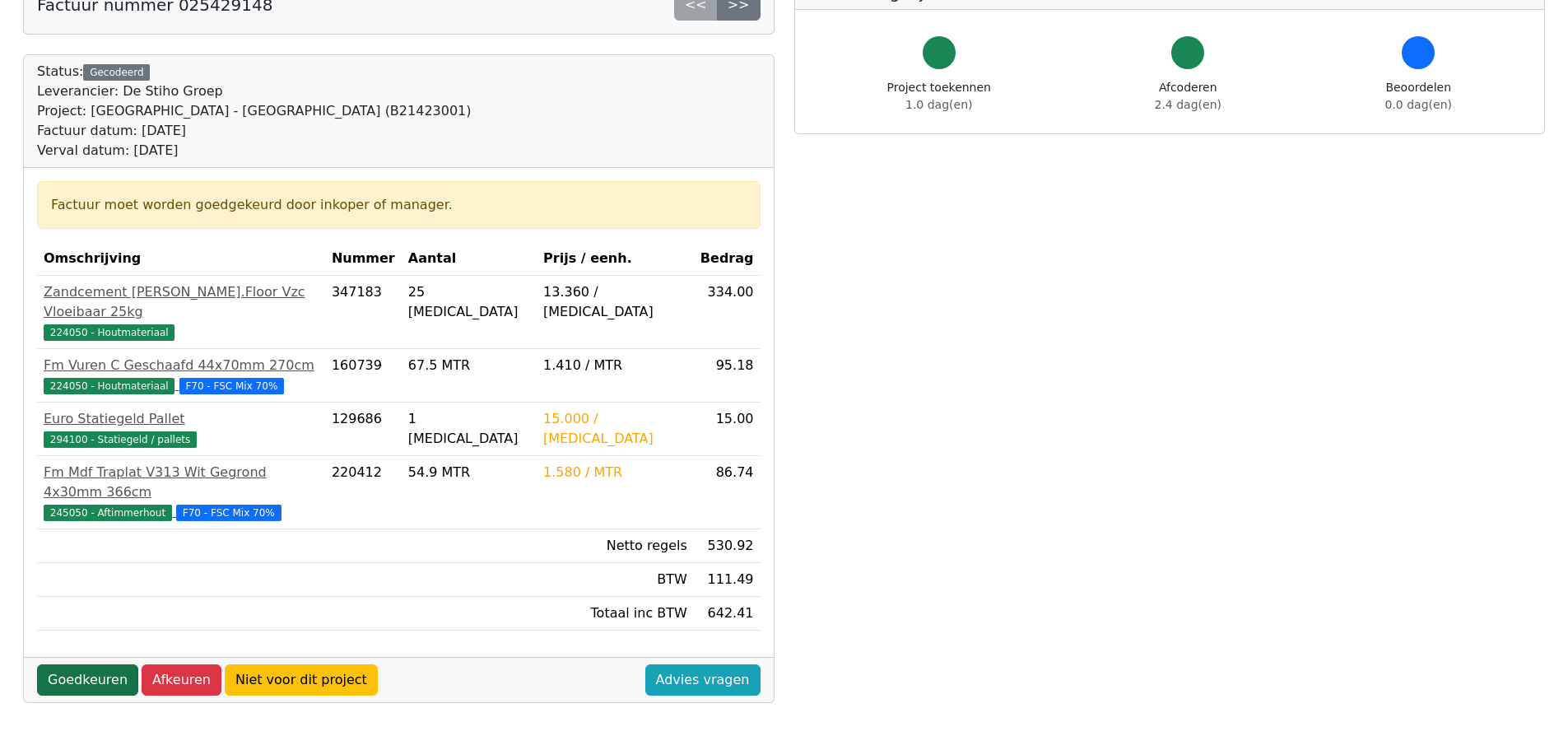
click at [113, 665] on link "Goedkeuren" at bounding box center [87, 680] width 101 height 31
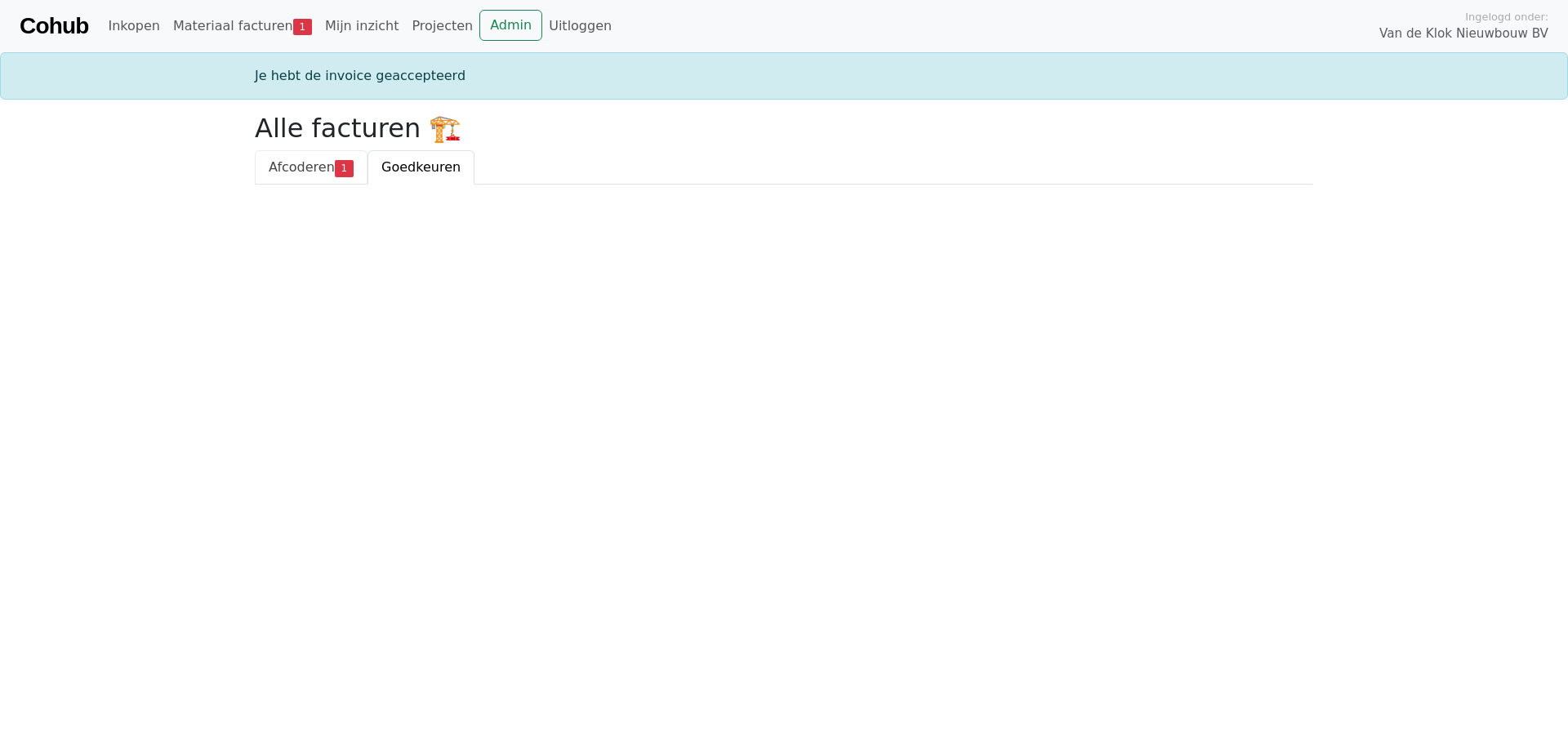
click at [307, 150] on link "Afcoderen 1" at bounding box center [311, 167] width 113 height 35
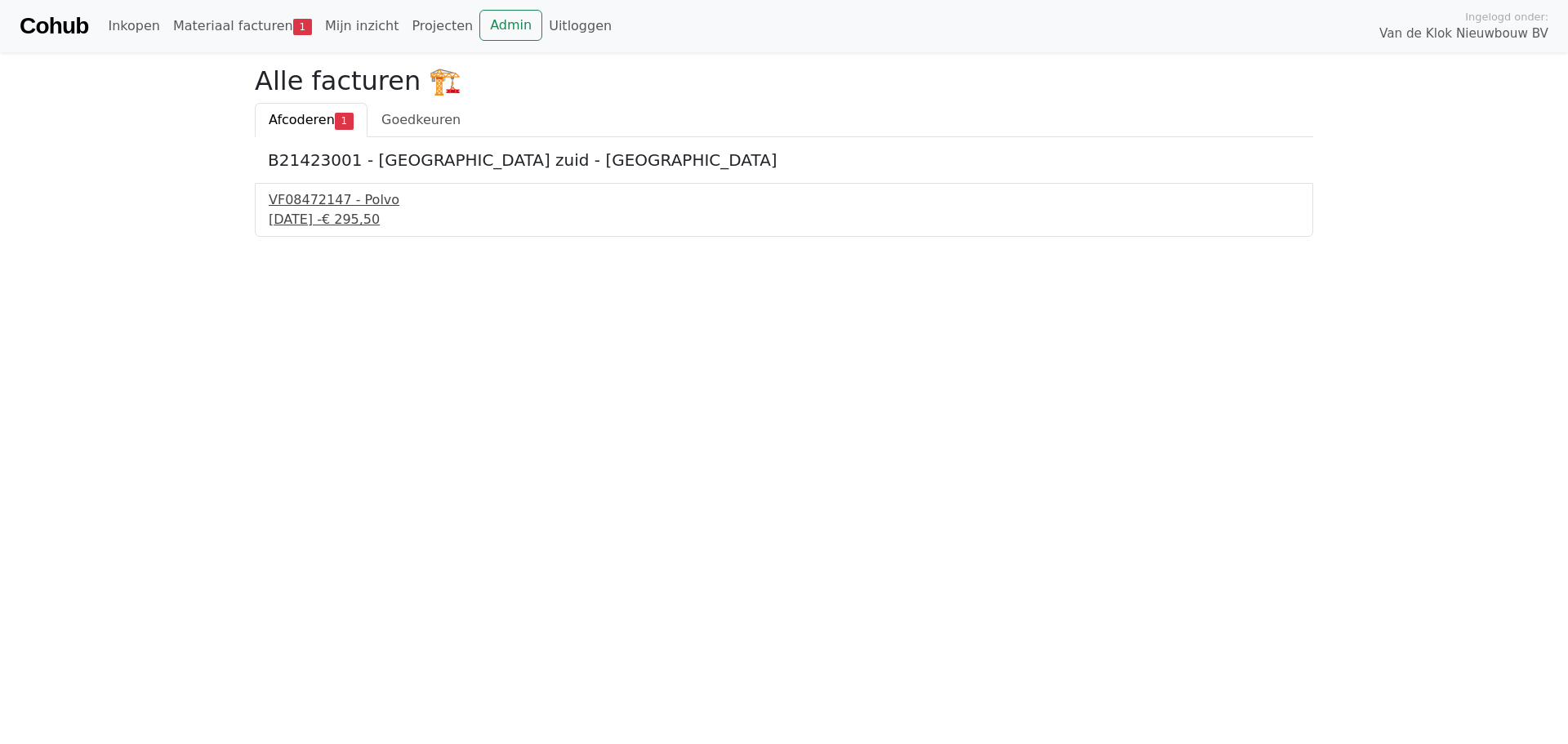
click at [308, 218] on div "4 september 2025 - € 295,50" at bounding box center [784, 220] width 1031 height 20
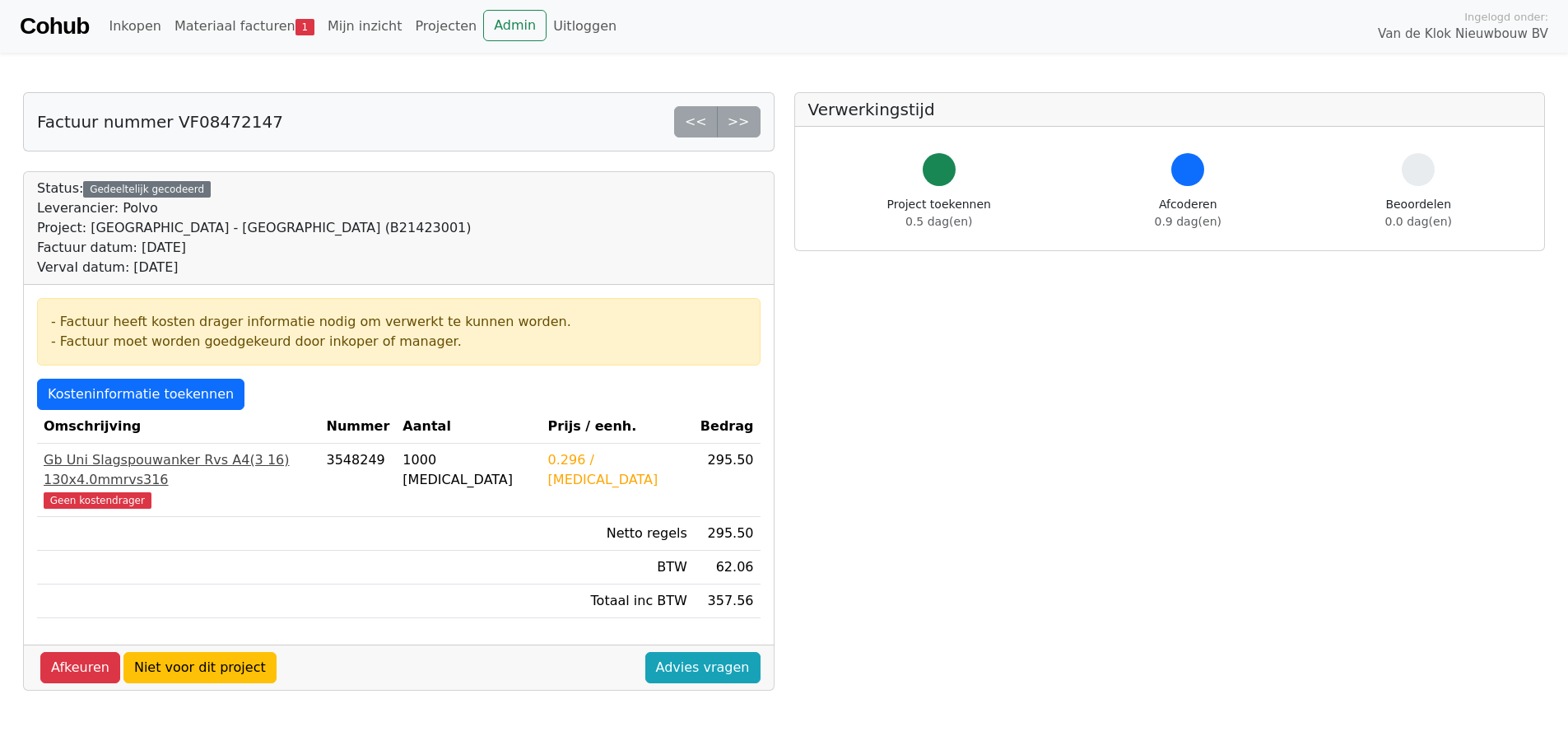
click at [107, 493] on span "Geen kostendrager" at bounding box center [98, 501] width 107 height 16
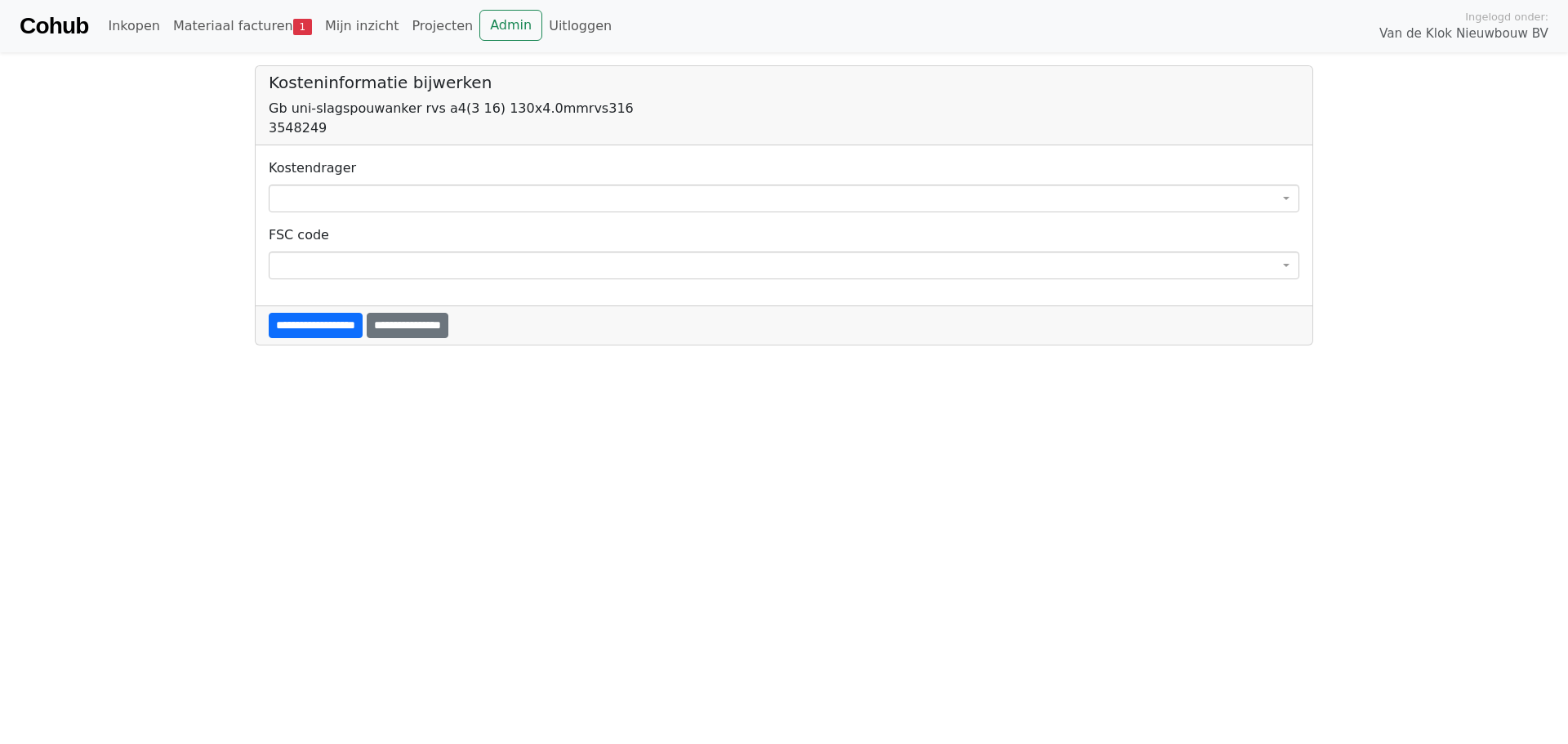
click at [408, 201] on span at bounding box center [784, 198] width 1031 height 28
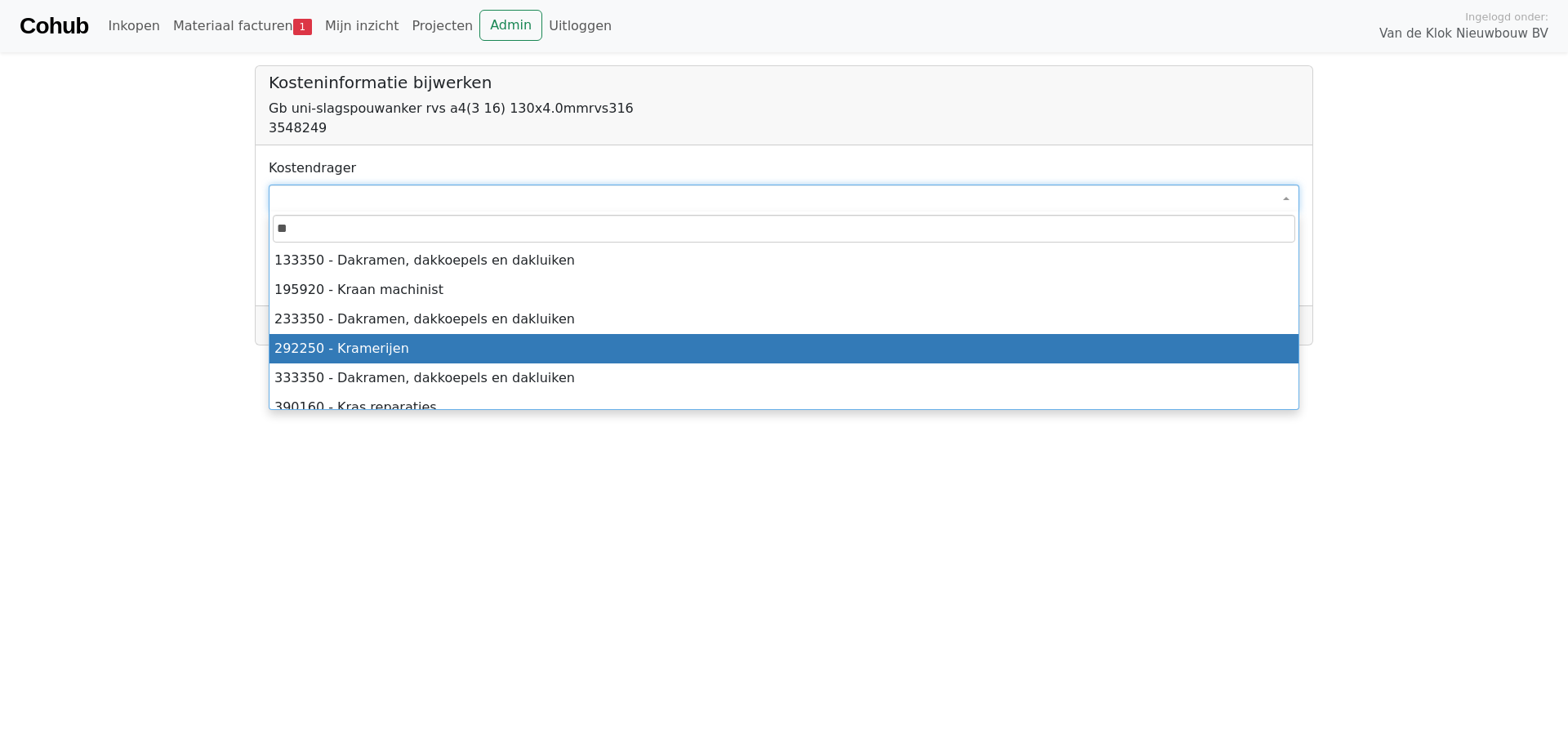
type input "**"
select select "****"
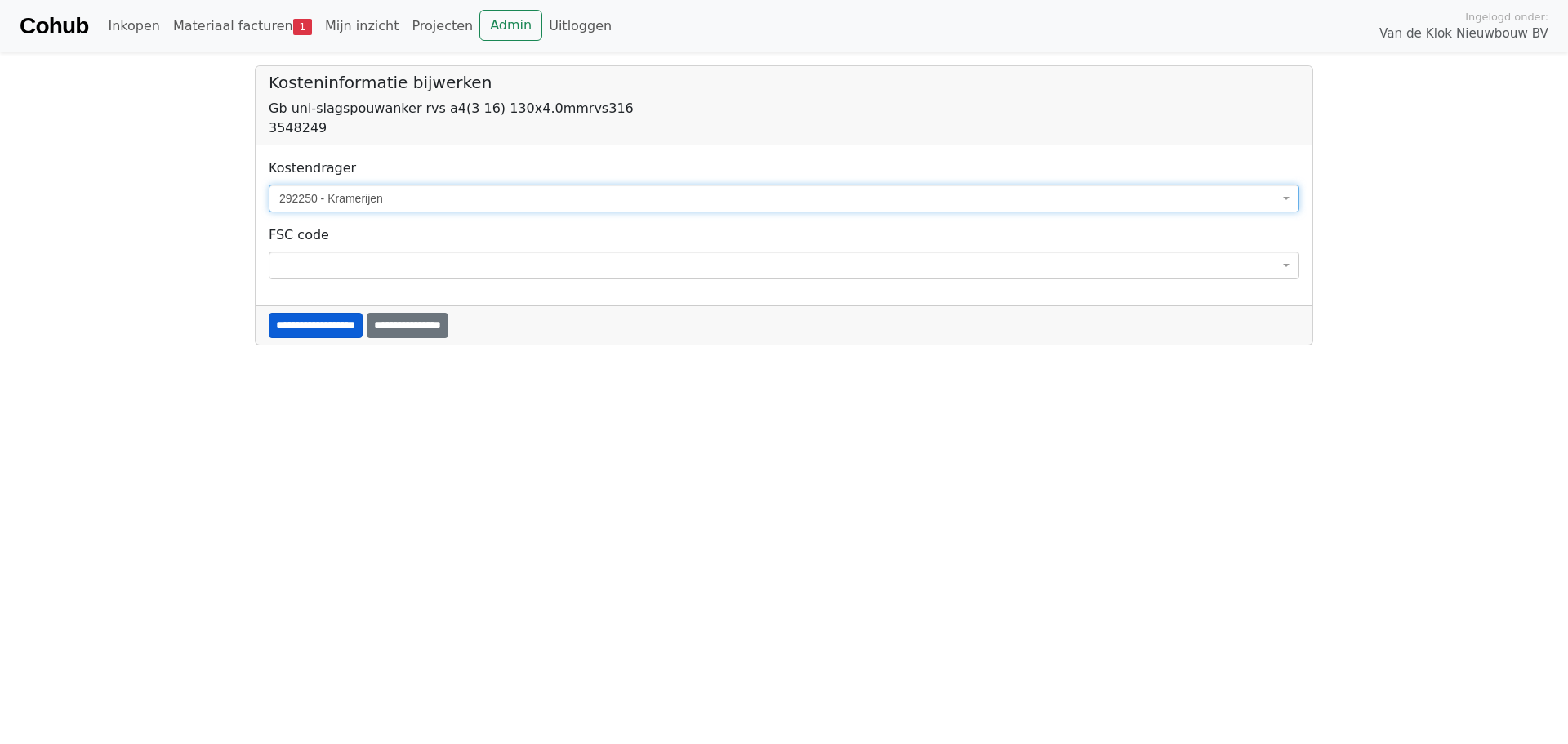
click at [362, 326] on input "**********" at bounding box center [315, 325] width 94 height 25
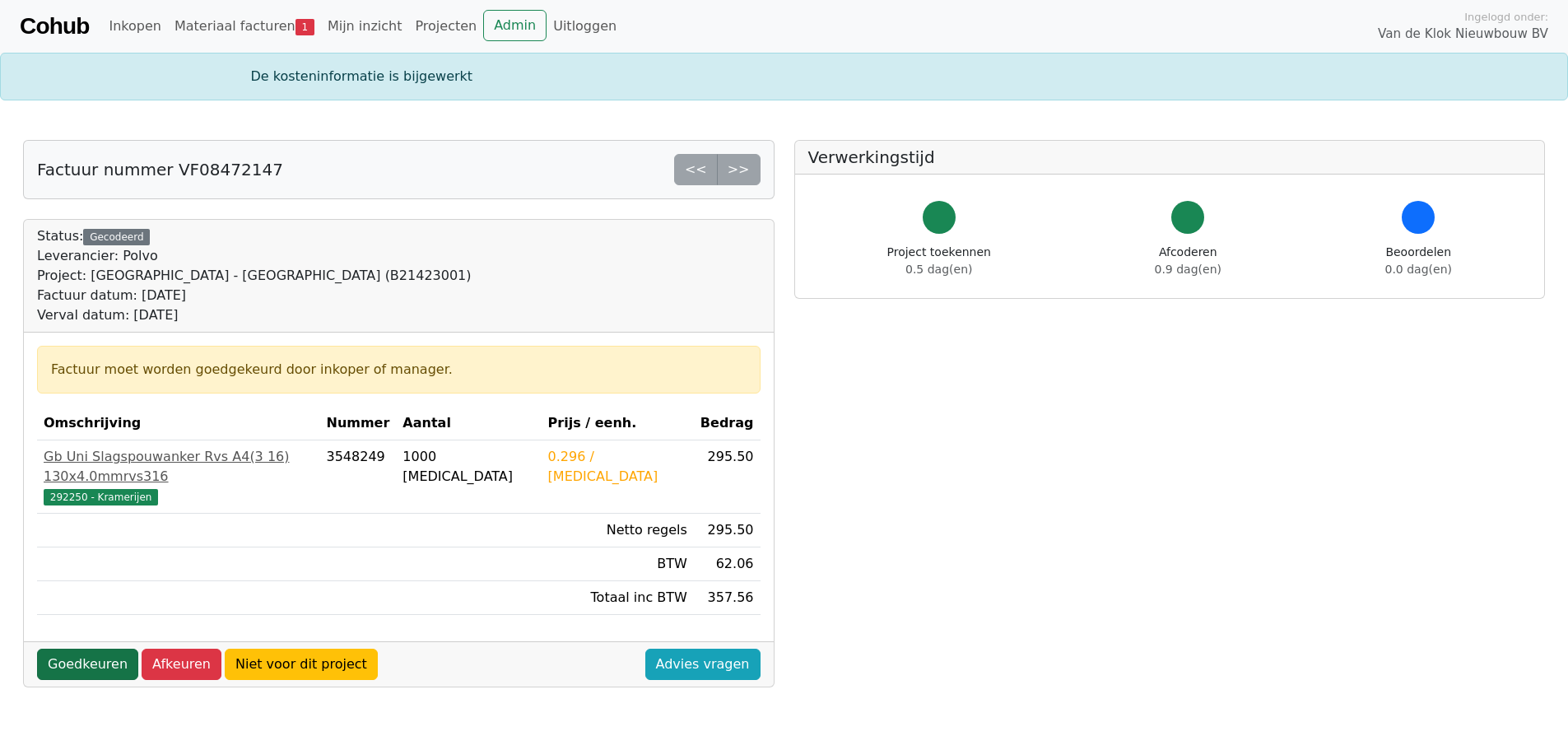
click at [95, 649] on link "Goedkeuren" at bounding box center [87, 664] width 101 height 31
